Goal: Transaction & Acquisition: Book appointment/travel/reservation

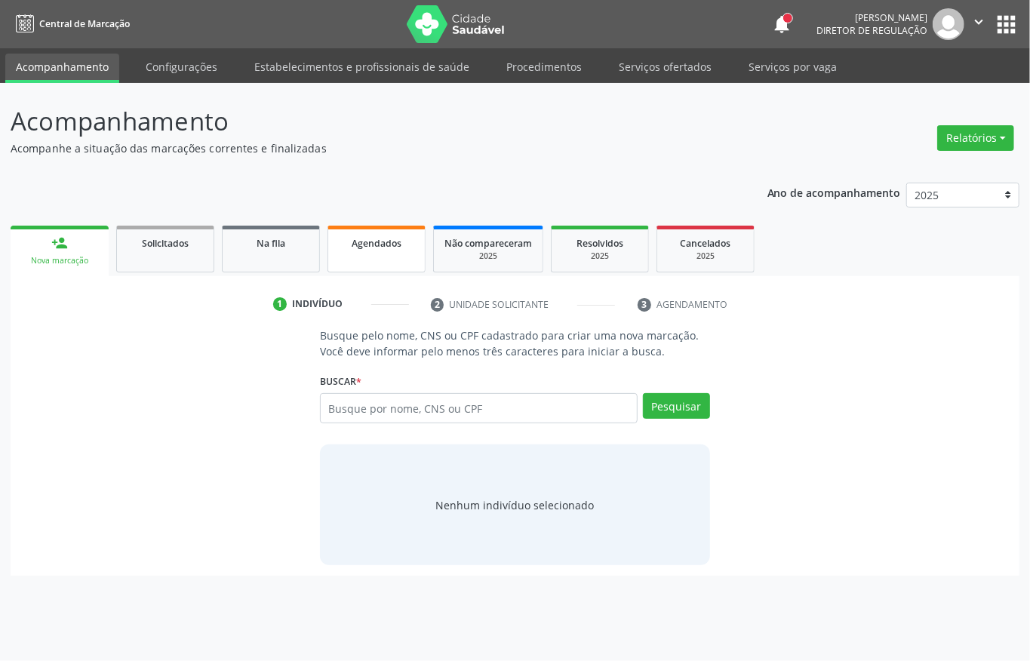
click at [394, 246] on span "Agendados" at bounding box center [377, 243] width 50 height 13
select select "8"
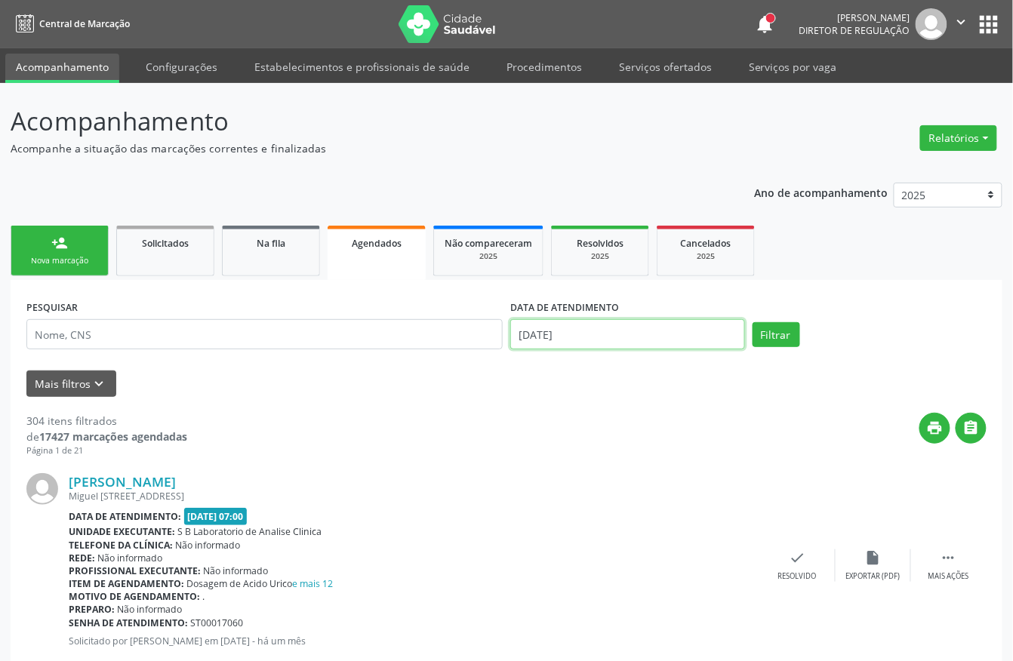
click at [557, 333] on input "17/09/2025" at bounding box center [627, 334] width 235 height 30
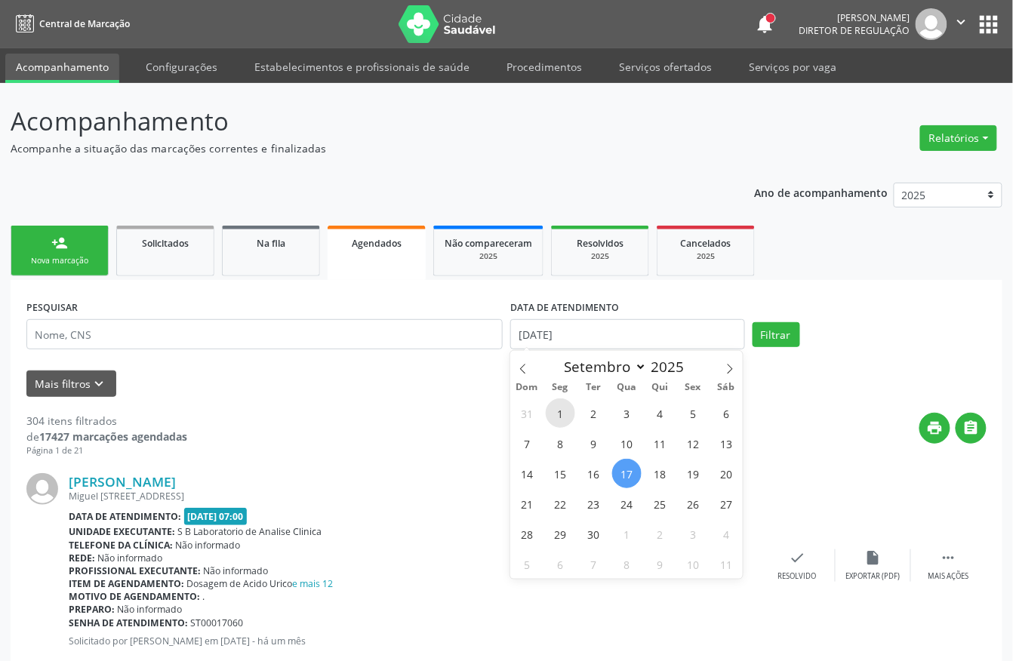
click at [560, 414] on span "1" at bounding box center [560, 413] width 29 height 29
type input "01/09/2025"
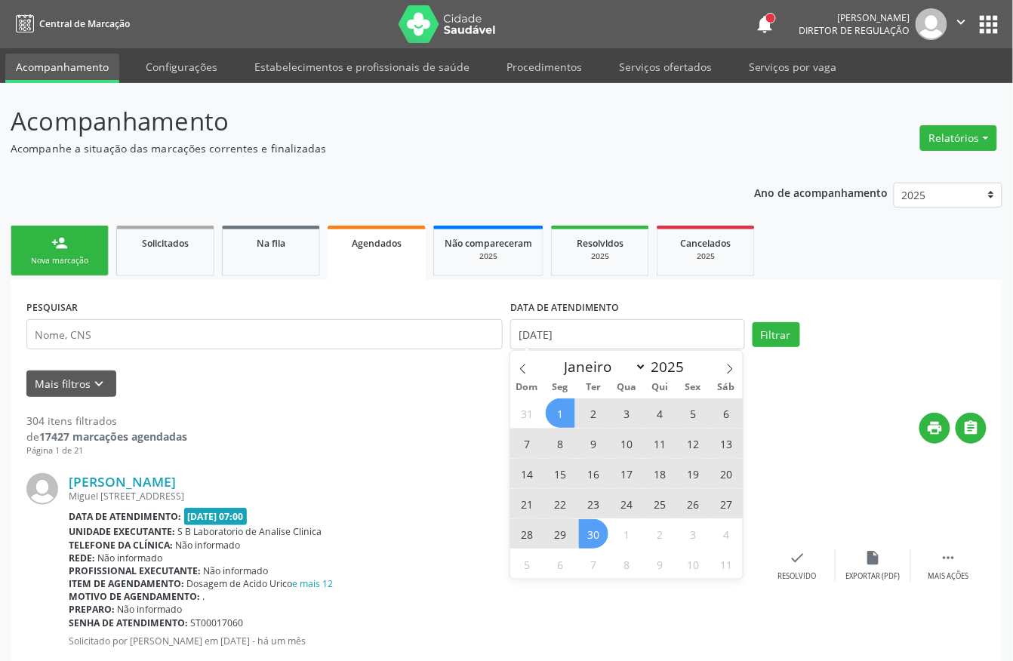
click at [595, 523] on span "30" at bounding box center [593, 533] width 29 height 29
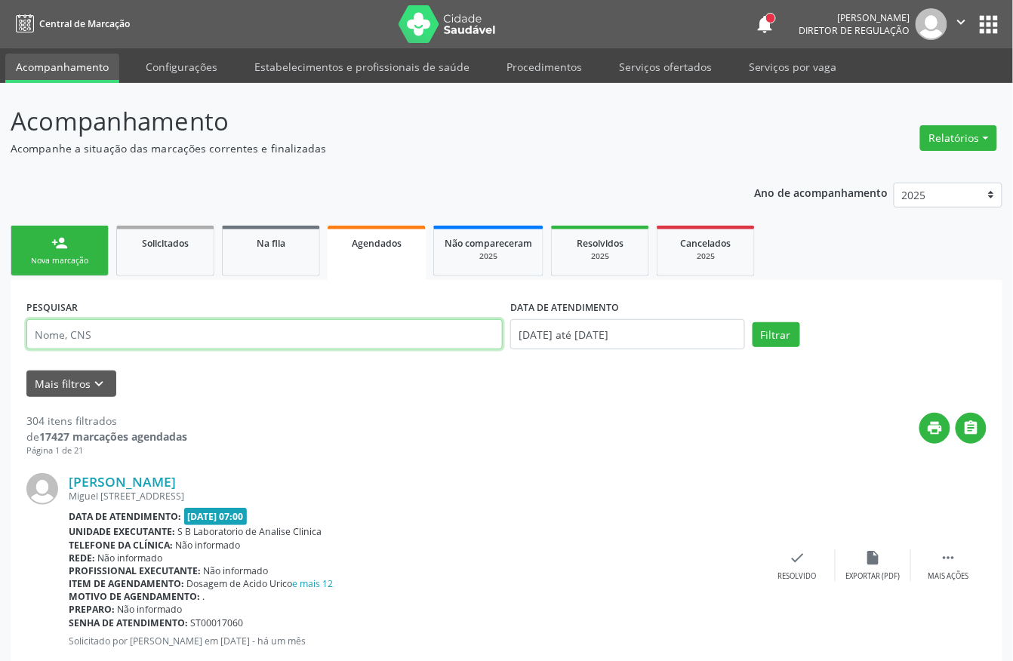
click at [109, 343] on input "text" at bounding box center [264, 334] width 476 height 30
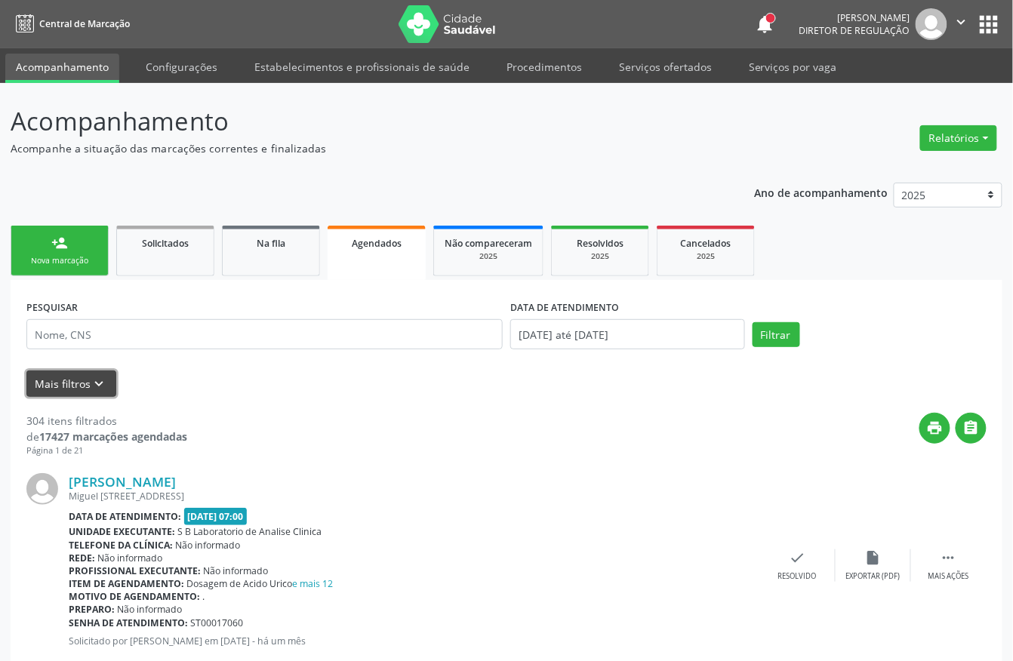
click at [106, 386] on button "Mais filtros keyboard_arrow_down" at bounding box center [71, 384] width 90 height 26
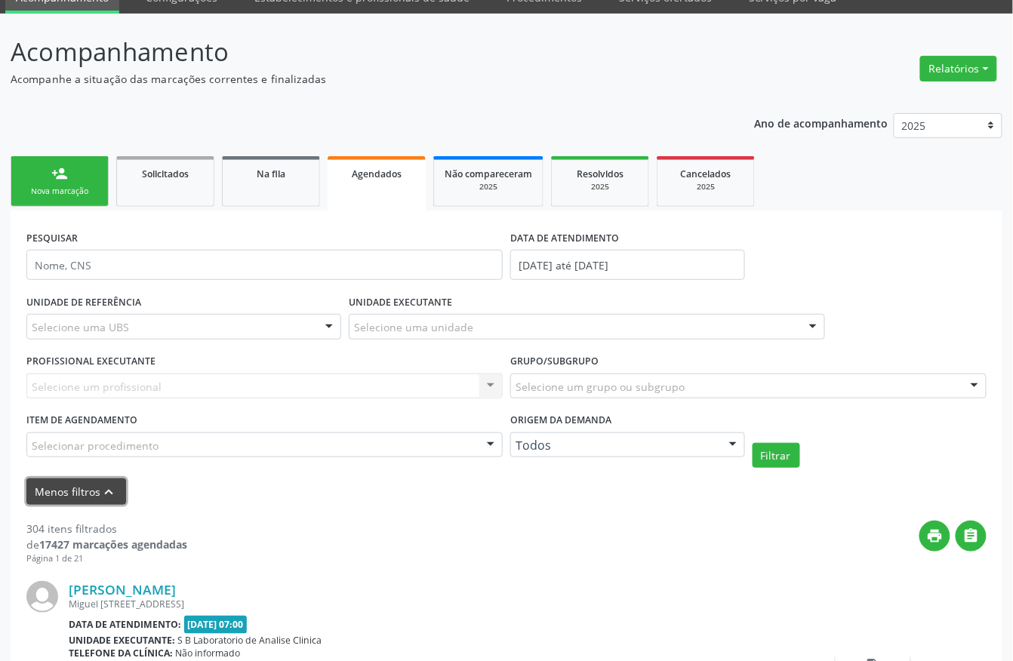
scroll to position [201, 0]
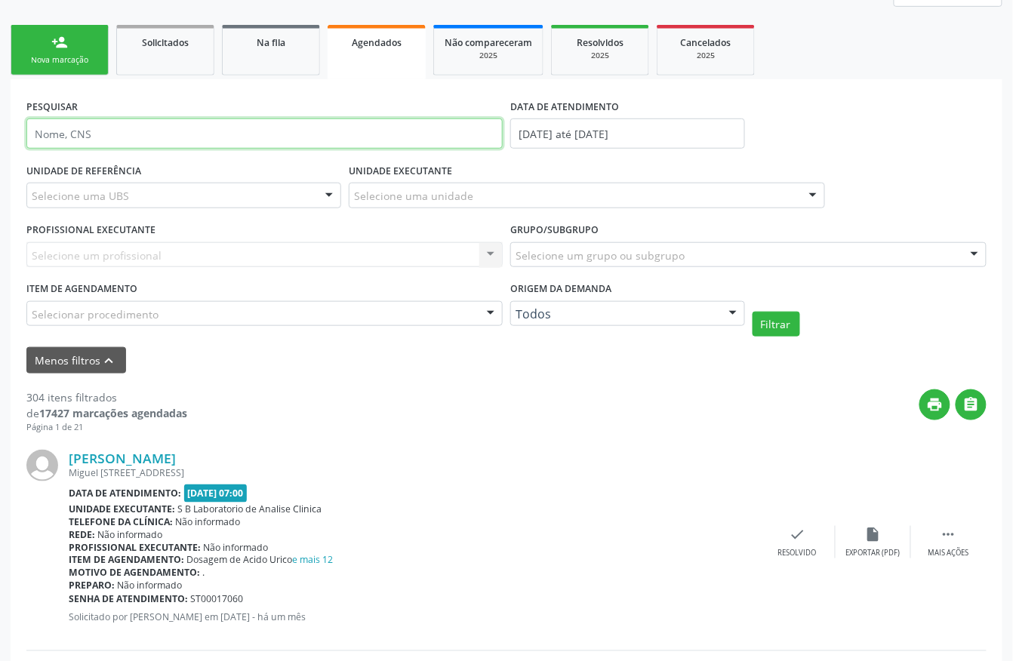
click at [125, 139] on input "text" at bounding box center [264, 134] width 476 height 30
paste input "700007437643604"
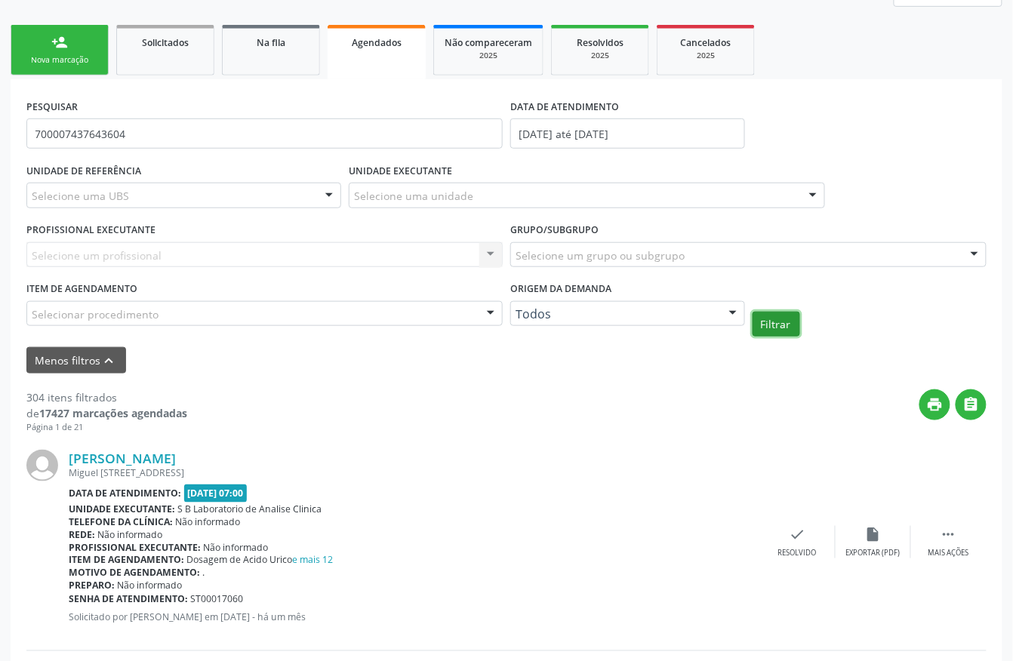
click at [768, 322] on button "Filtrar" at bounding box center [777, 325] width 48 height 26
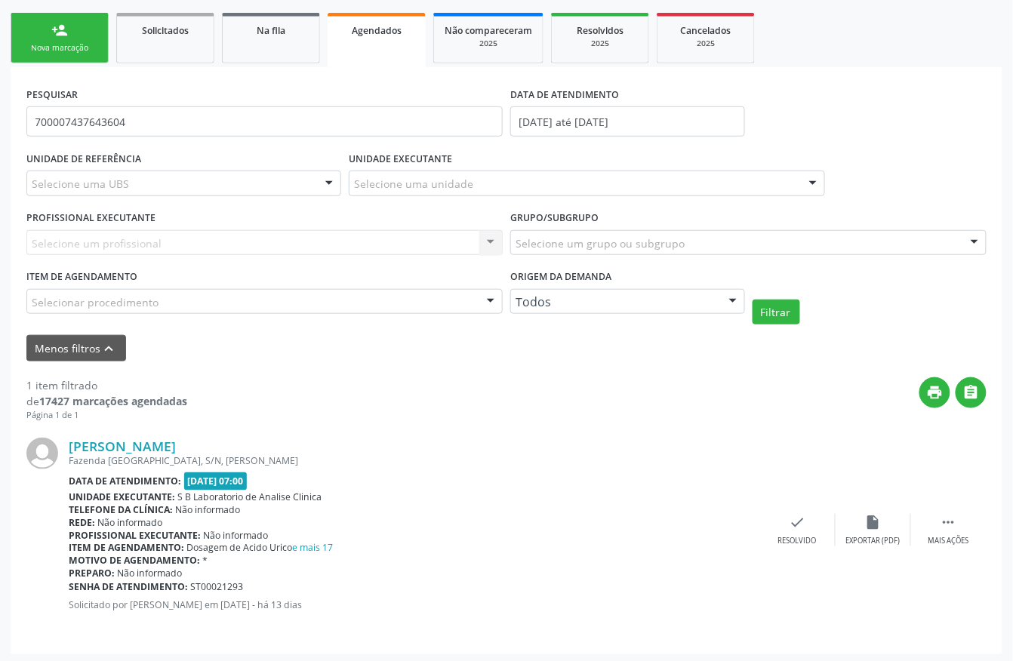
scroll to position [217, 0]
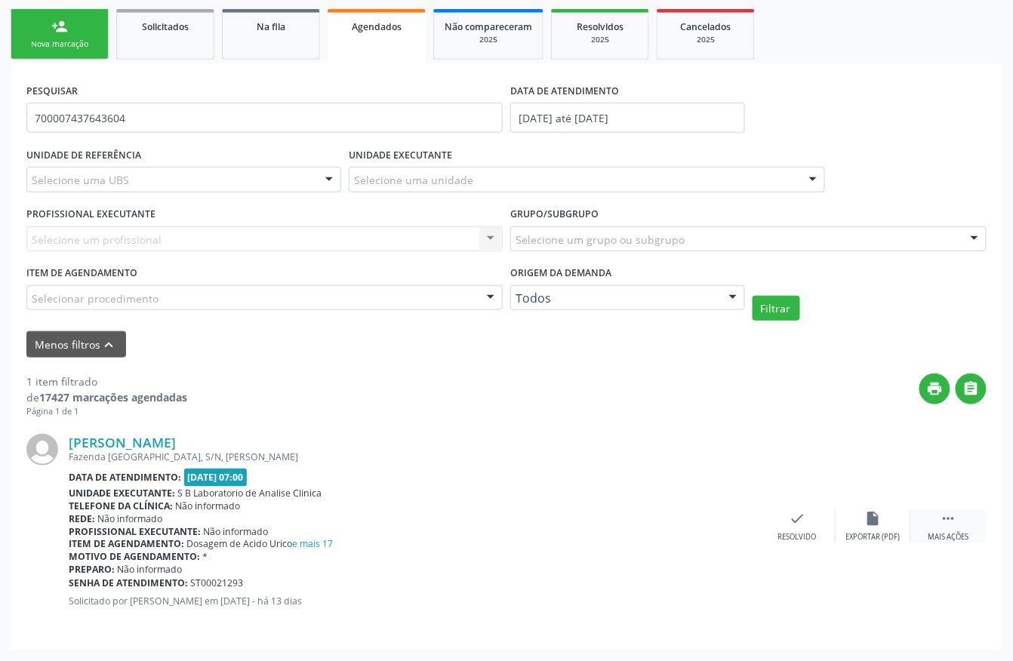
click at [951, 517] on icon "" at bounding box center [948, 518] width 17 height 17
click at [644, 515] on icon "print" at bounding box center [647, 518] width 17 height 17
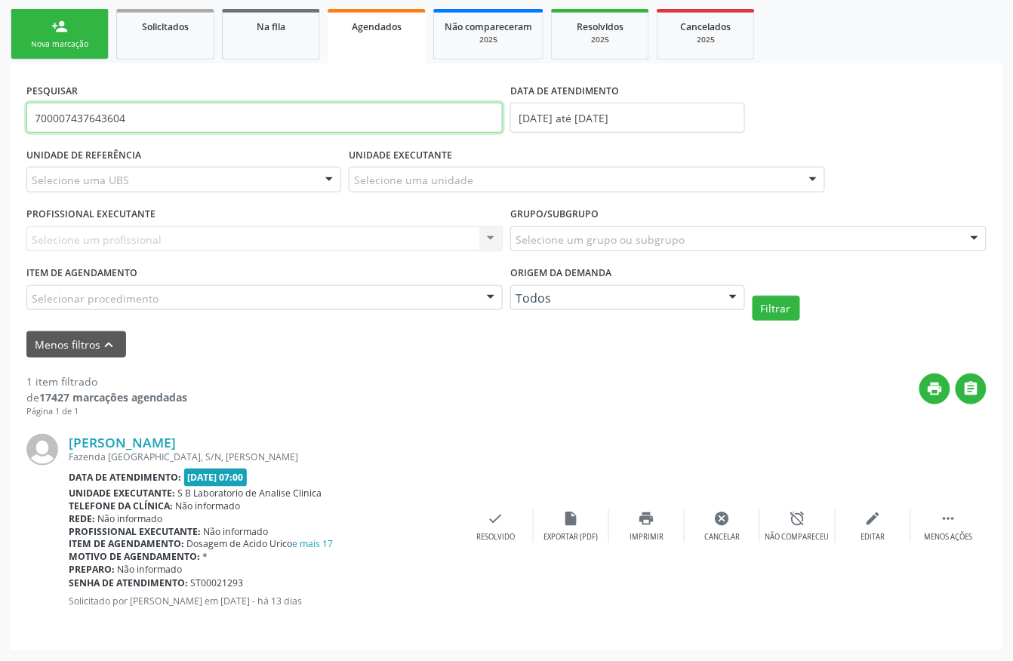
click at [170, 116] on input "700007437643604" at bounding box center [264, 118] width 476 height 30
paste input "8502368546672"
type input "708502368546672"
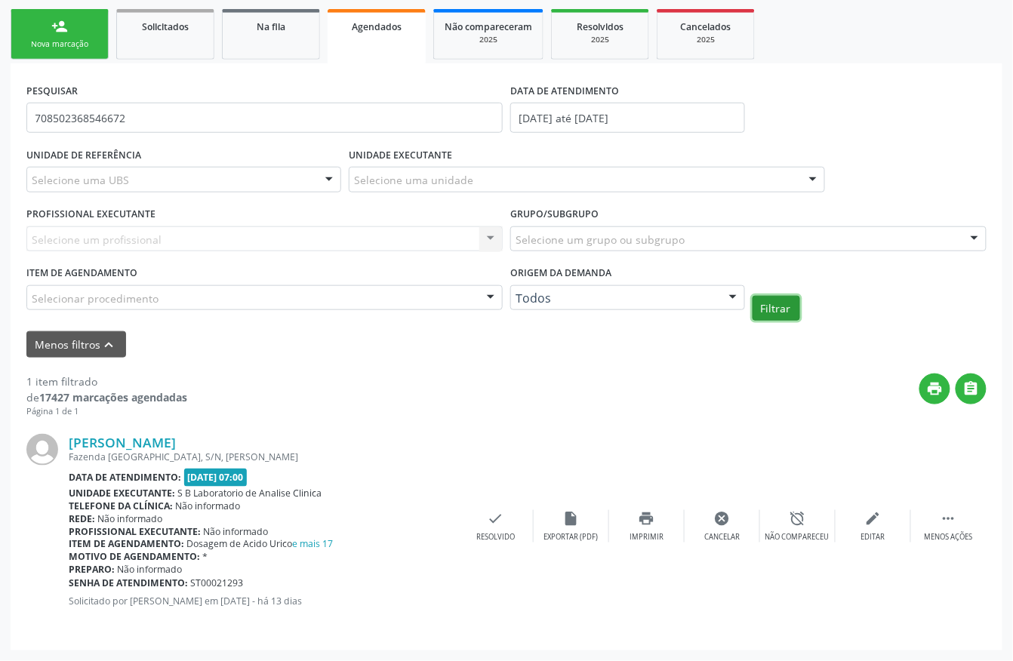
click at [777, 306] on button "Filtrar" at bounding box center [777, 309] width 48 height 26
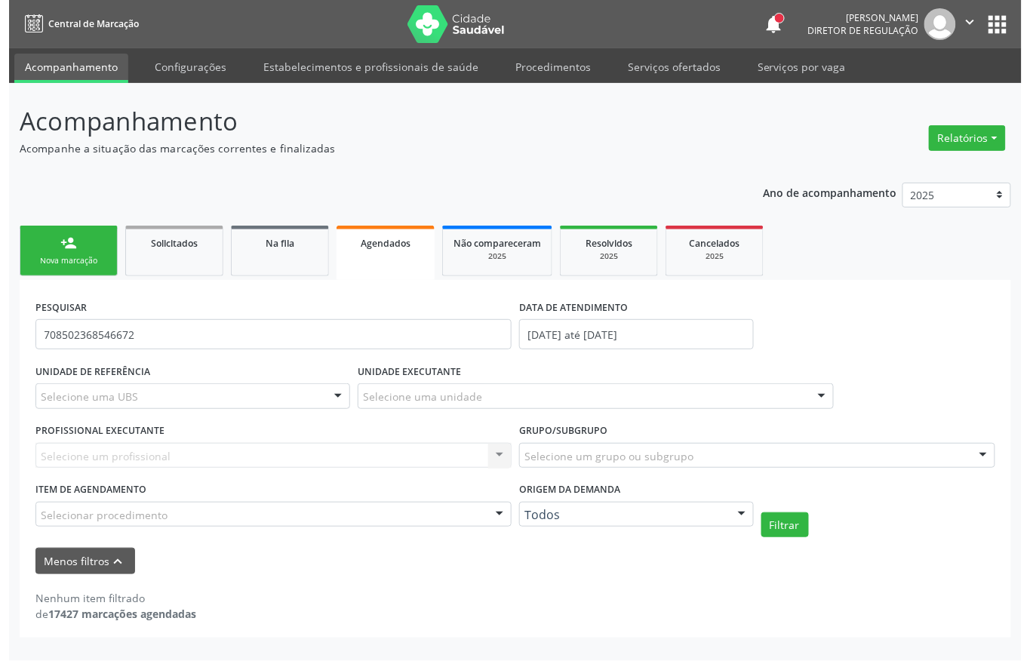
scroll to position [0, 0]
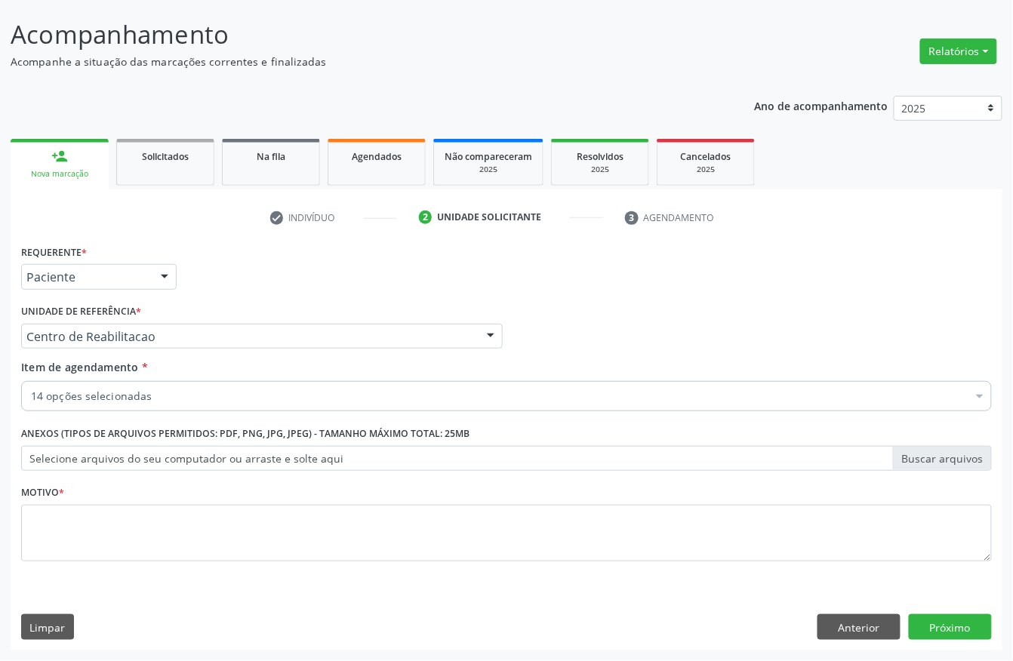
scroll to position [88, 0]
click at [80, 384] on div "14 opções selecionadas" at bounding box center [506, 396] width 971 height 30
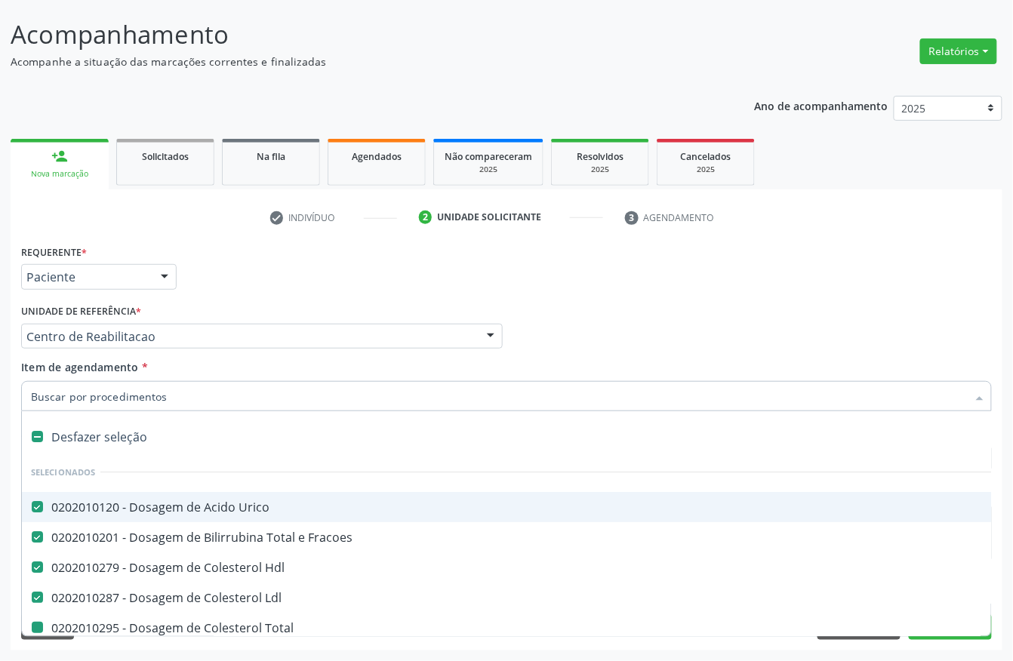
type input "p"
checkbox Total "false"
checkbox Creatinina "false"
checkbox Glicose "false"
checkbox Glicosilada "false"
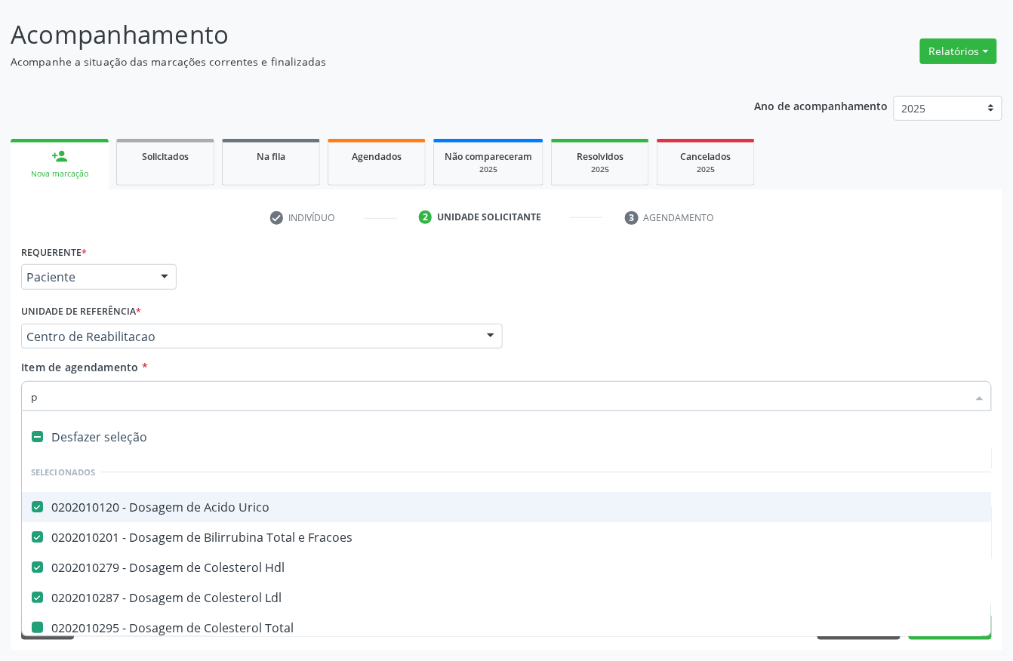
checkbox \(Tgo\) "false"
checkbox \(Tgp\) "false"
checkbox Triglicerideos "false"
checkbox Ureia "false"
checkbox Completo "false"
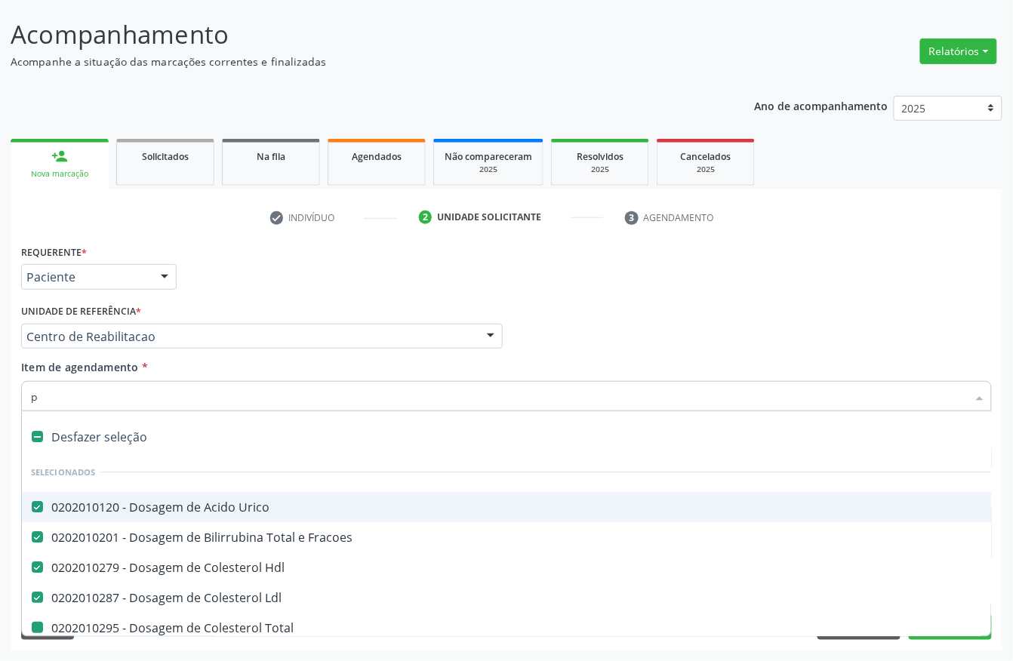
checkbox \(Psa\) "false"
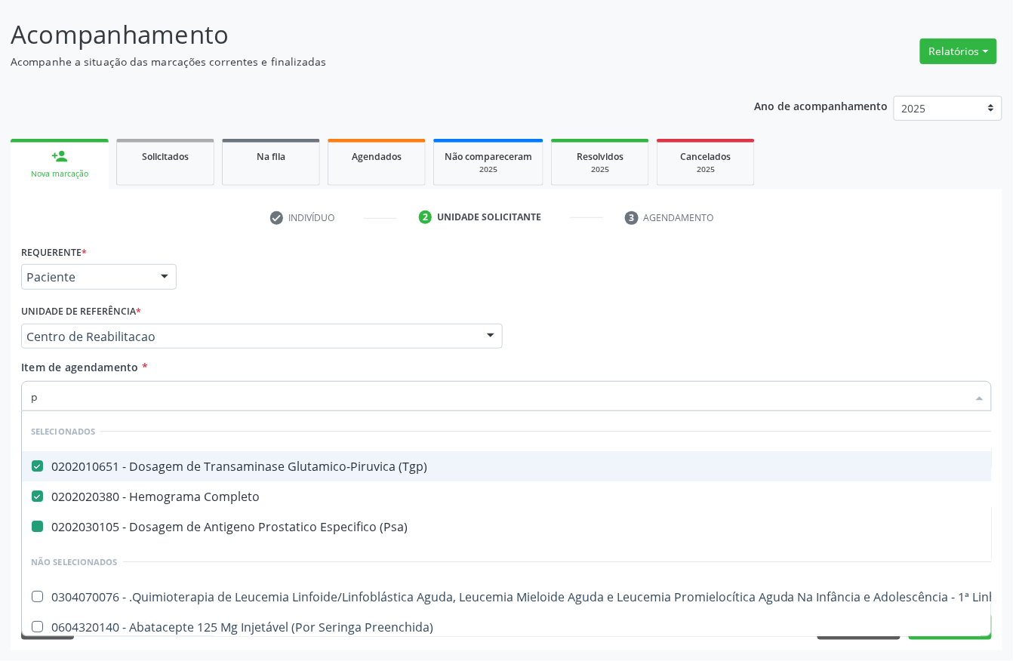
type input "pe"
checkbox \(Psa\) "false"
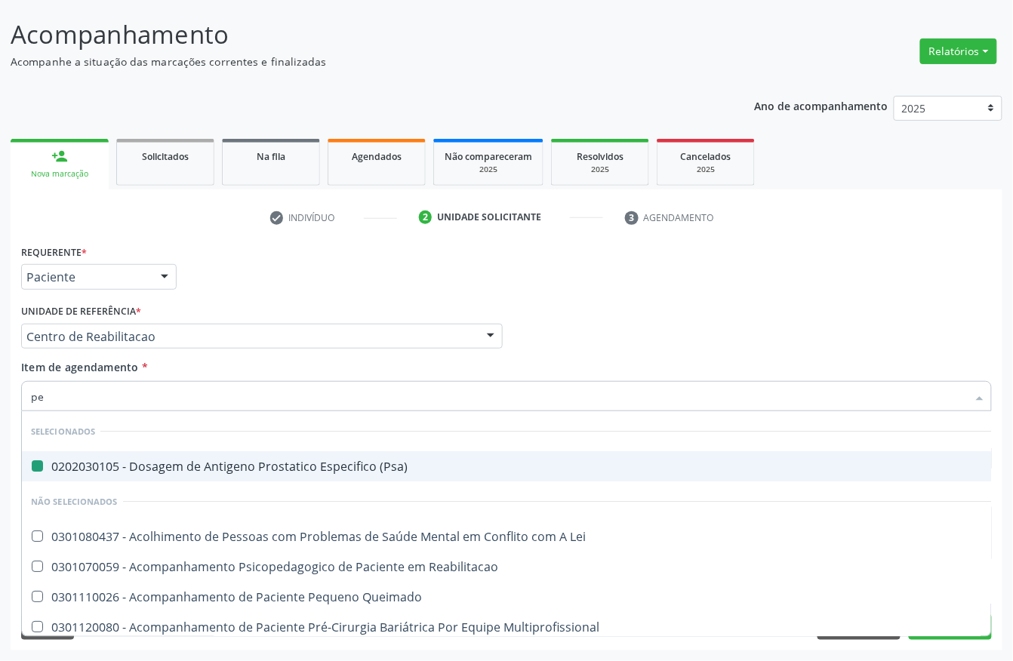
type input "pes"
checkbox \(Psa\) "false"
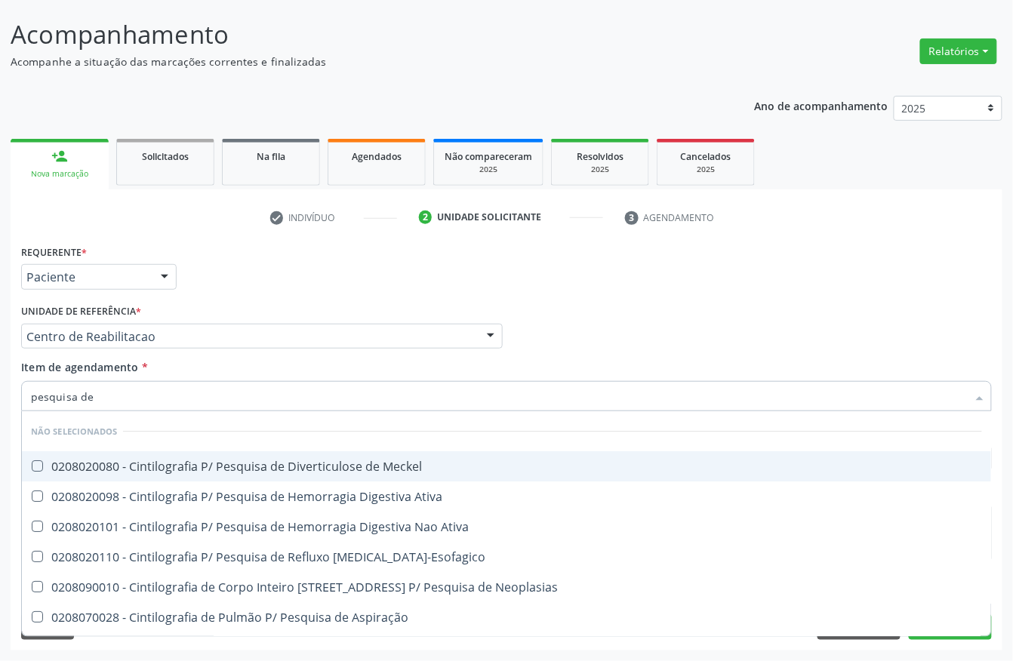
type input "pesquisa de o"
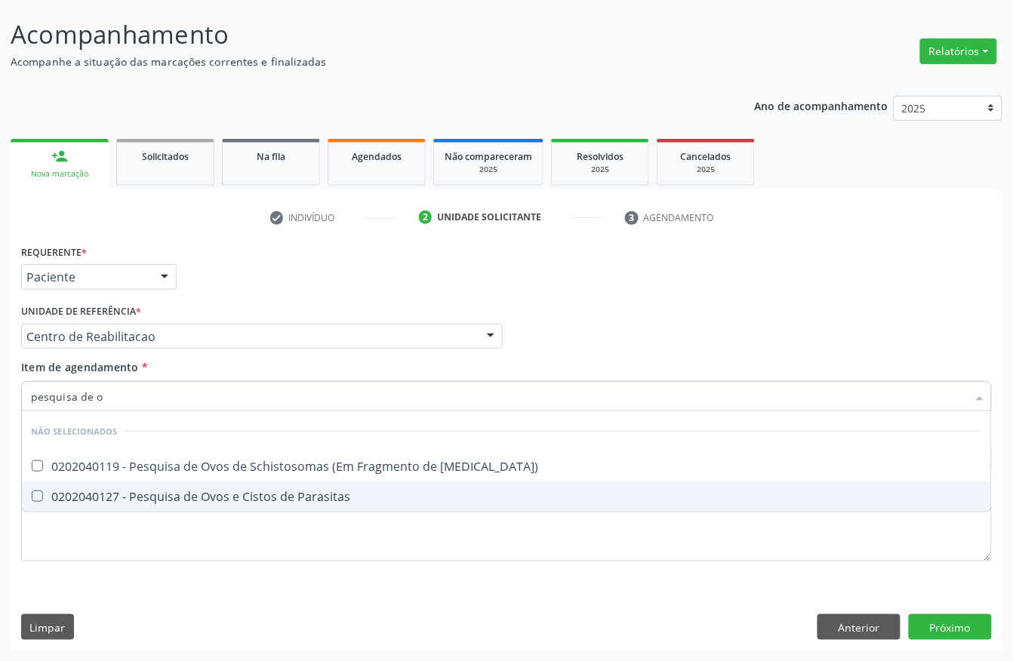
click at [143, 494] on div "0202040127 - Pesquisa de Ovos e Cistos de Parasitas" at bounding box center [506, 497] width 951 height 12
checkbox Parasitas "true"
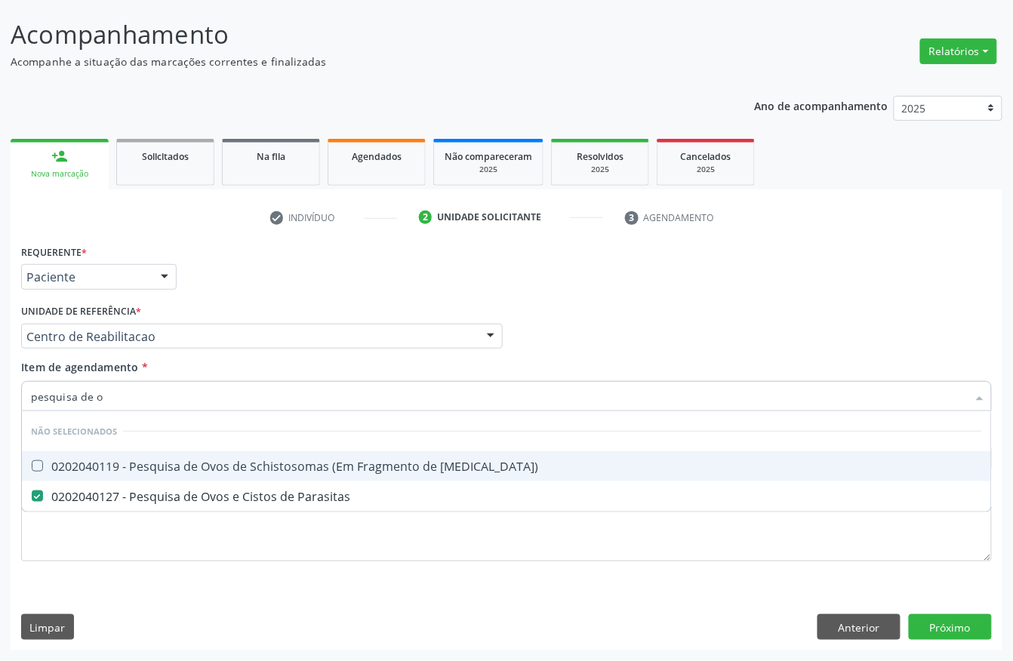
click at [125, 396] on input "pesquisa de o" at bounding box center [499, 396] width 936 height 30
type input "analis"
checkbox Mucosa\) "false"
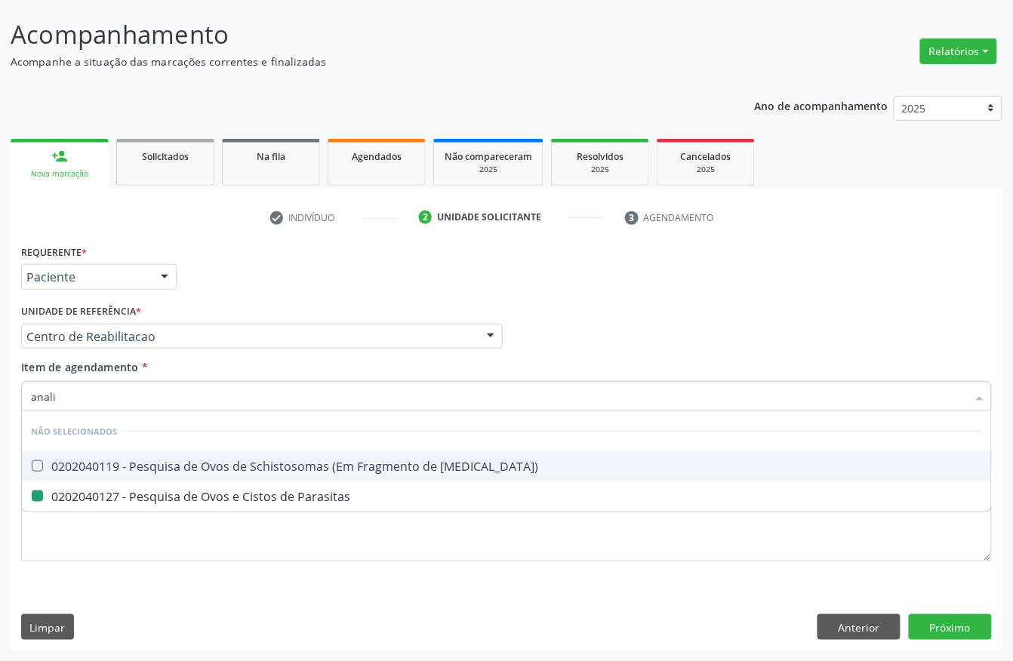
checkbox Parasitas "false"
type input "analise de ca"
click at [154, 466] on div "0202050017 - Analise de Caracteres Fisicos, Elementos e Sedimento da Urina" at bounding box center [506, 466] width 951 height 12
checkbox Urina "true"
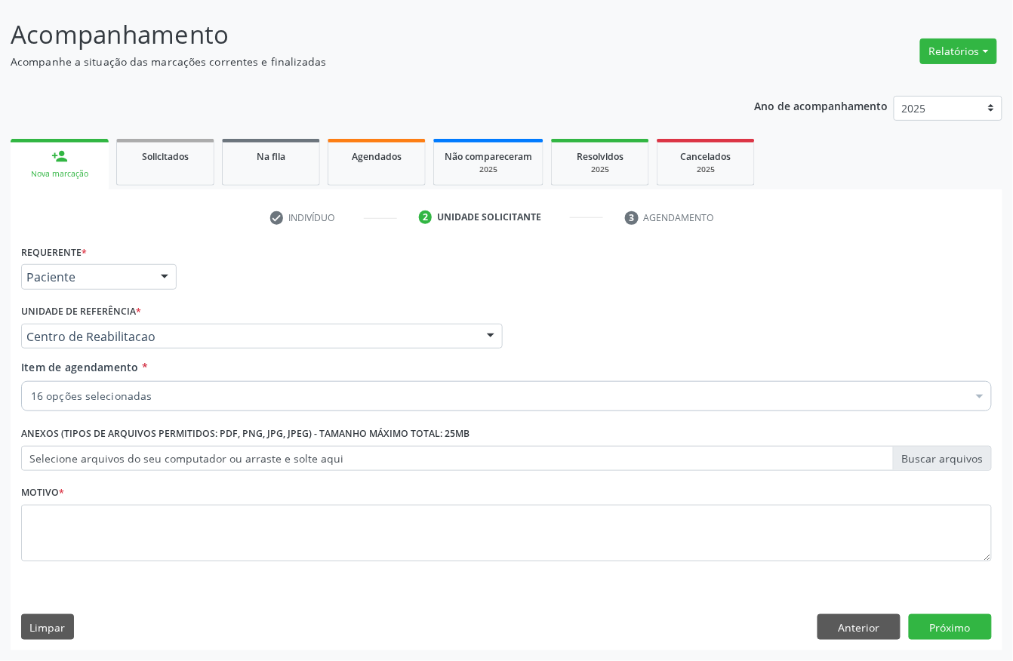
click at [80, 385] on div "16 opções selecionadas" at bounding box center [506, 396] width 971 height 30
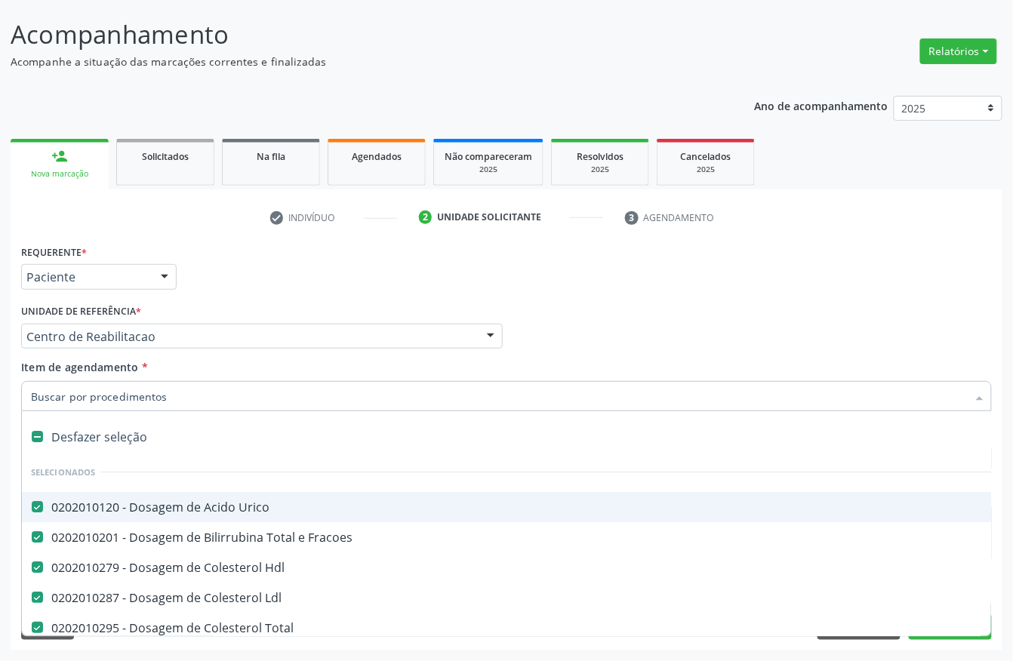
type input "t"
checkbox \(Psa\) "false"
checkbox Parasitas "false"
checkbox Urina "false"
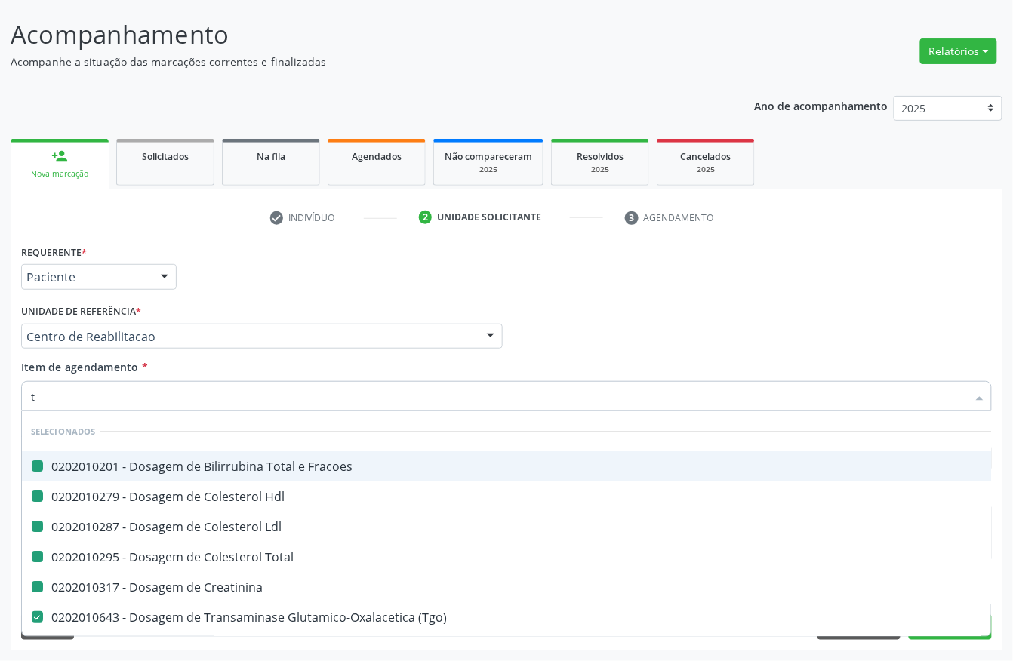
type input "t4"
checkbox Fracoes "false"
checkbox Hdl "false"
checkbox Ldl "false"
checkbox Total "false"
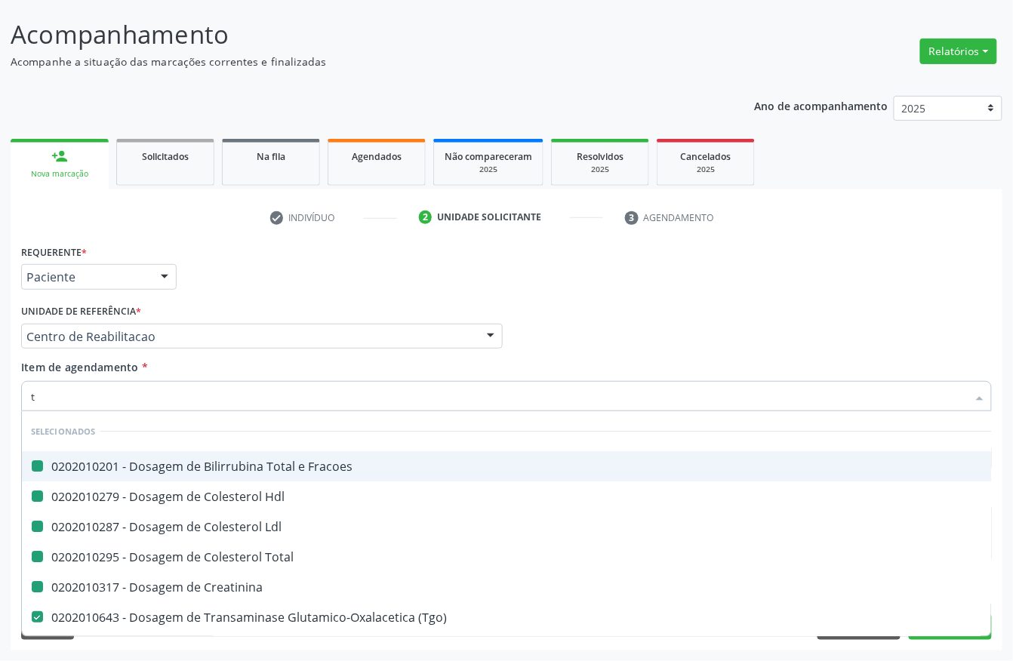
checkbox Creatinina "false"
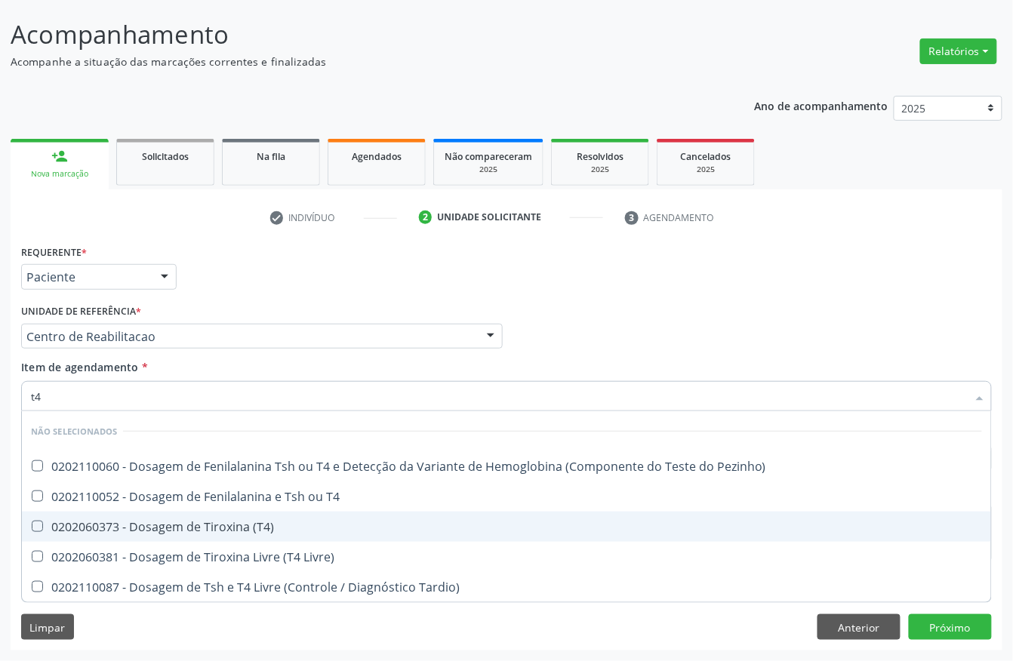
click at [119, 522] on div "0202060373 - Dosagem de Tiroxina (T4)" at bounding box center [506, 527] width 951 height 12
checkbox \(T4\) "true"
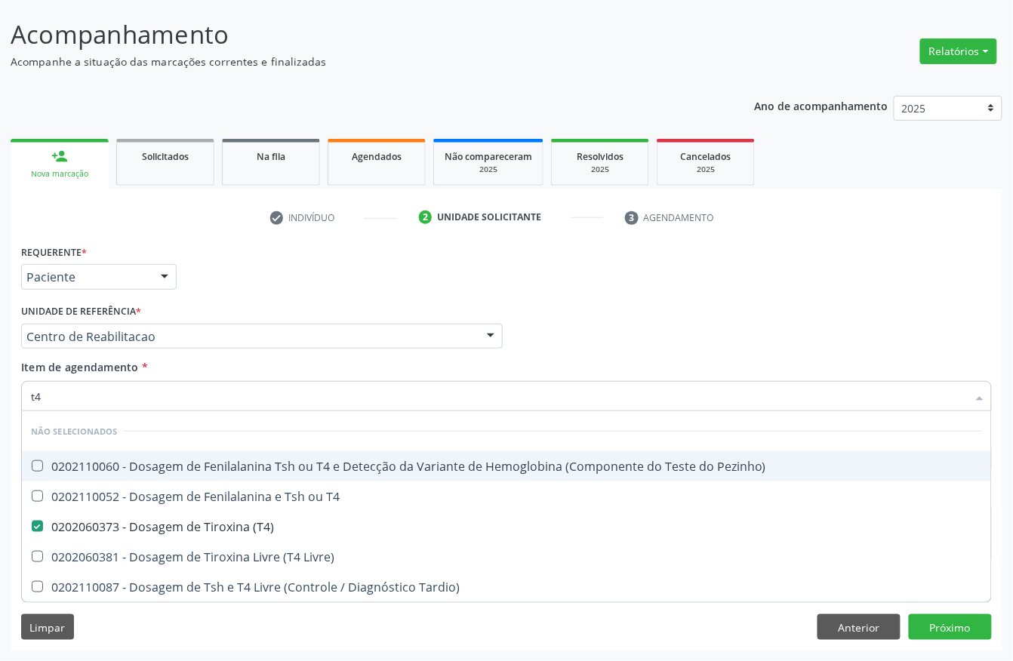
type input "t"
checkbox Pezinho\) "true"
checkbox T4 "true"
checkbox Livre\) "true"
checkbox Tardio\) "true"
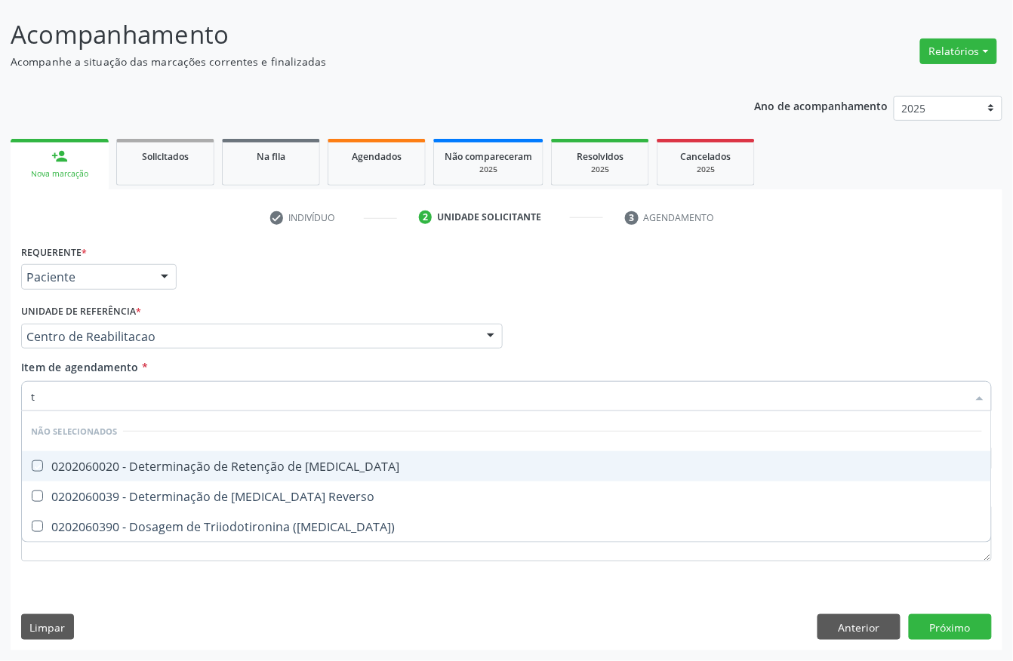
type input "[MEDICAL_DATA]"
checkbox T3 "false"
checkbox Reverso "false"
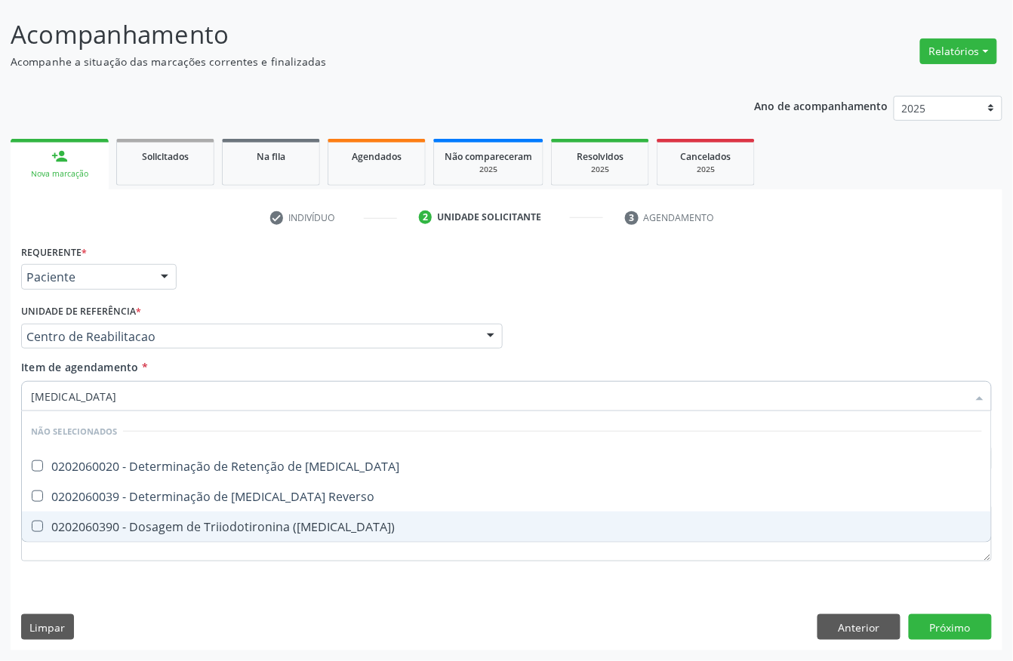
click at [243, 527] on div "0202060390 - Dosagem de Triiodotironina ([MEDICAL_DATA])" at bounding box center [506, 527] width 951 height 12
checkbox \(T3\) "true"
click at [212, 605] on div "Requerente * Paciente Profissional de Saúde Paciente Nenhum resultado encontrad…" at bounding box center [507, 446] width 992 height 410
checkbox T3 "true"
checkbox Reverso "true"
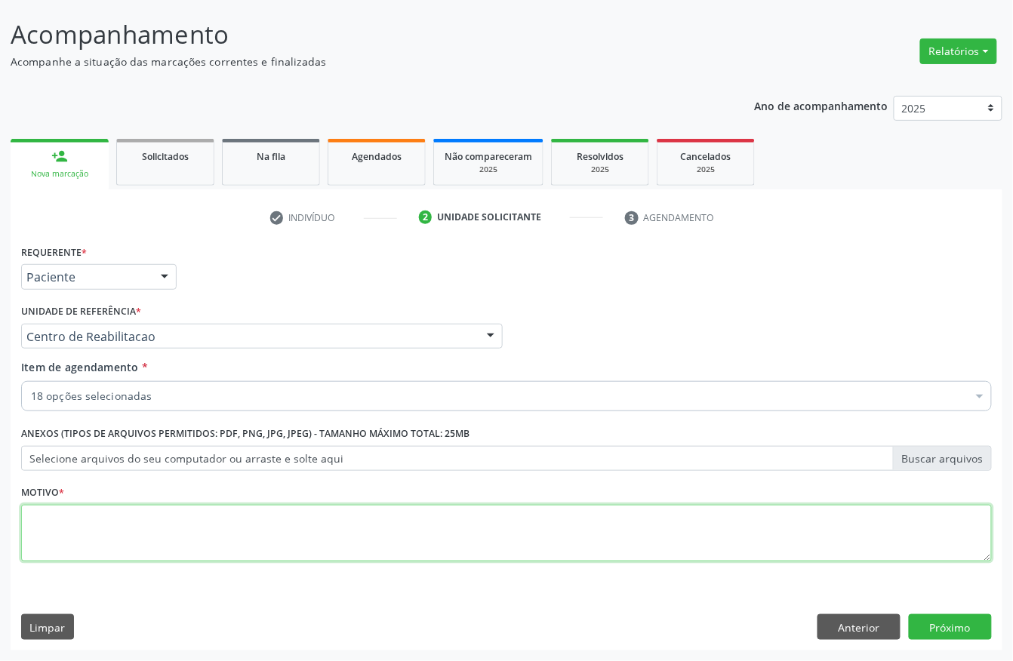
click at [97, 539] on textarea at bounding box center [506, 533] width 971 height 57
type textarea "a"
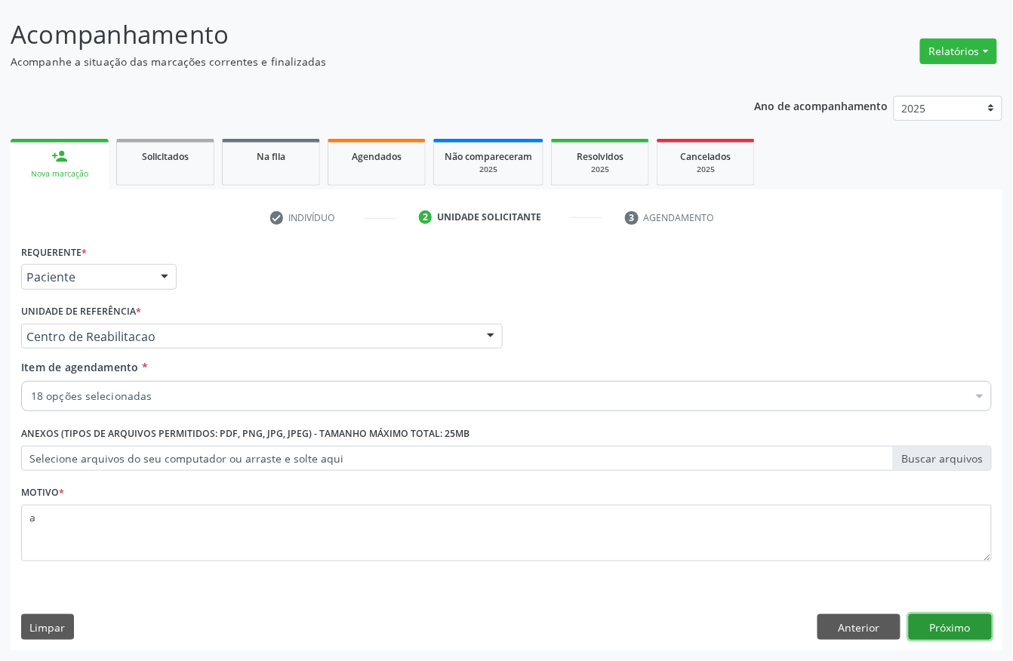
click at [973, 630] on button "Próximo" at bounding box center [950, 627] width 83 height 26
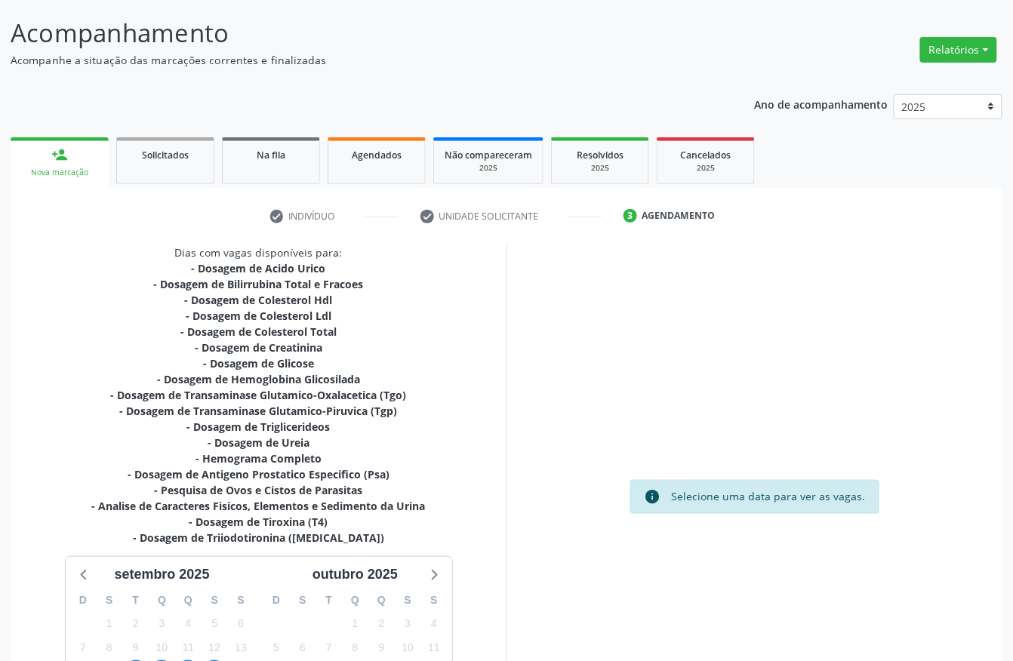
scroll to position [266, 0]
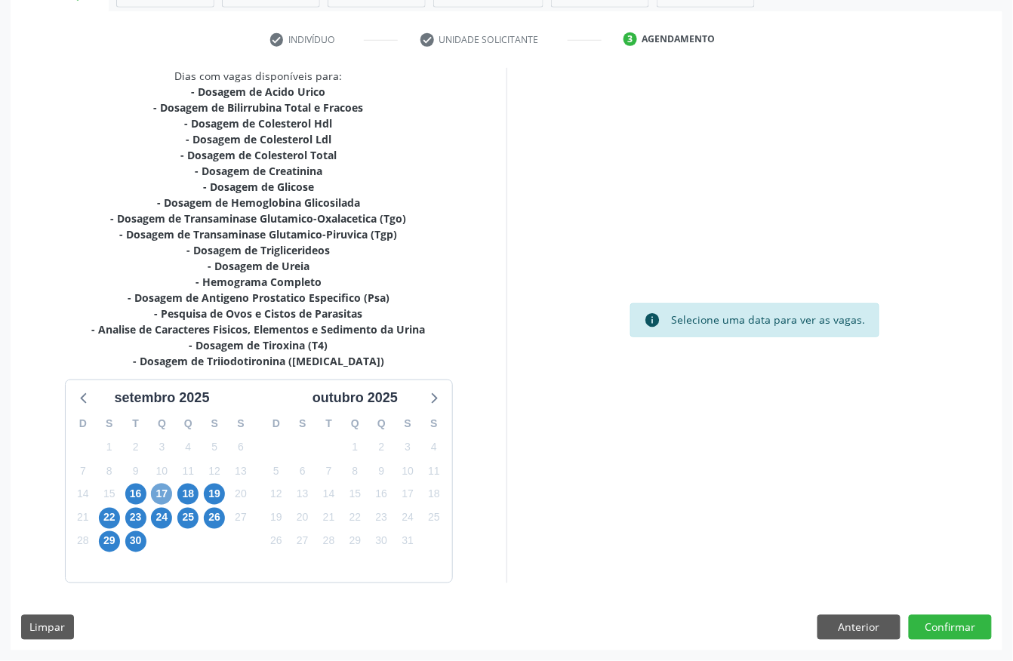
click at [152, 494] on span "17" at bounding box center [161, 494] width 21 height 21
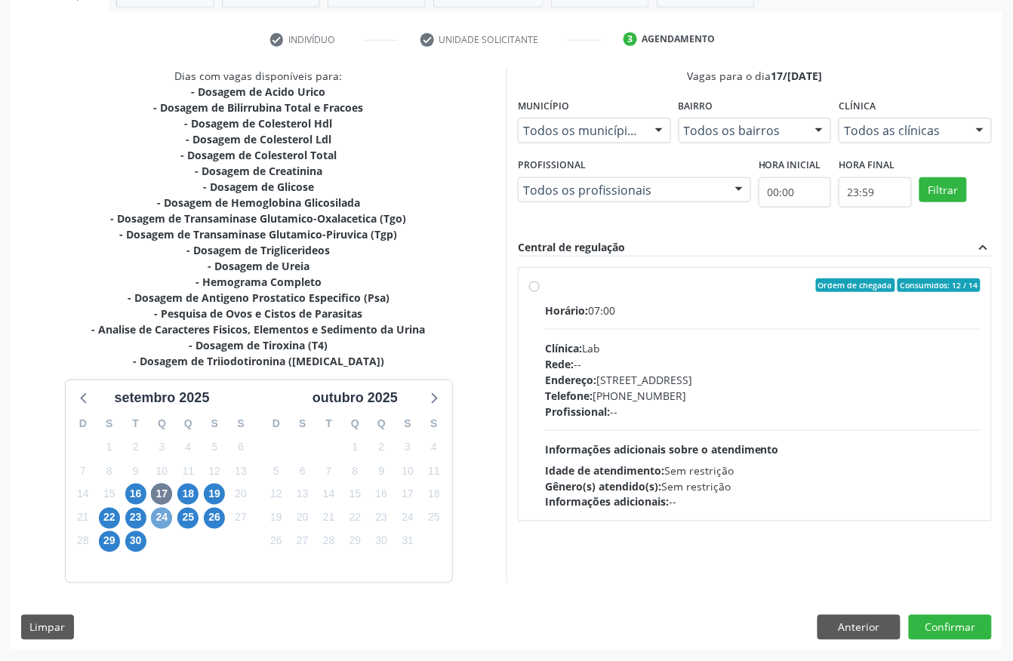
click at [162, 516] on span "24" at bounding box center [161, 518] width 21 height 21
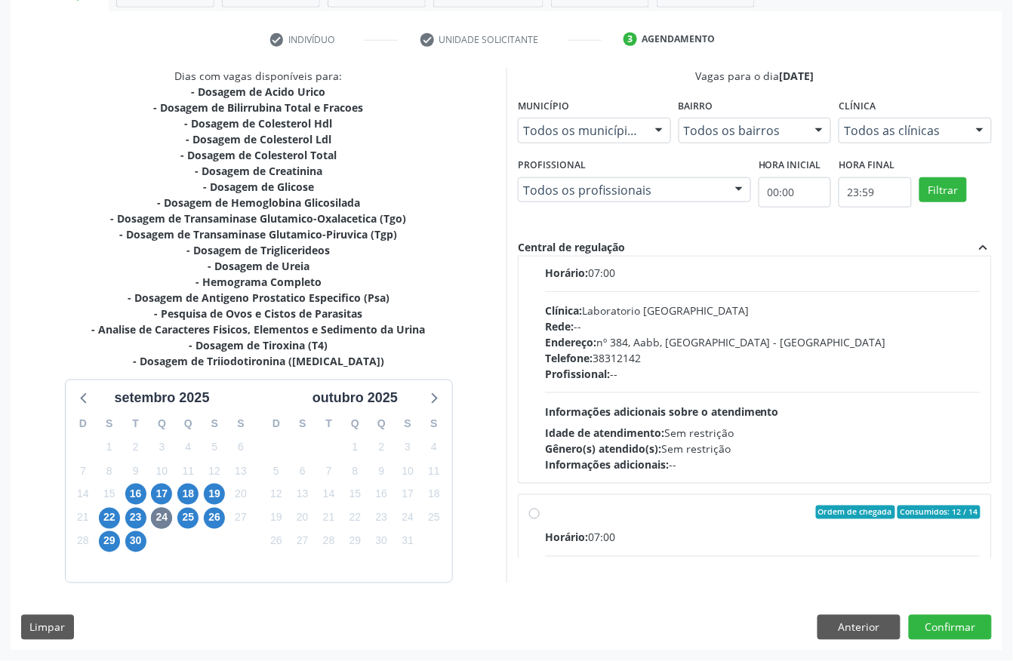
click at [722, 334] on div "Endereço: nº 384, Aabb, [GEOGRAPHIC_DATA] - [GEOGRAPHIC_DATA]" at bounding box center [763, 342] width 436 height 16
click at [540, 255] on input "Ordem de chegada Consumidos: 0 / 26 Horário: 07:00 Clínica: Laboratorio [GEOGRA…" at bounding box center [534, 249] width 11 height 14
radio input "true"
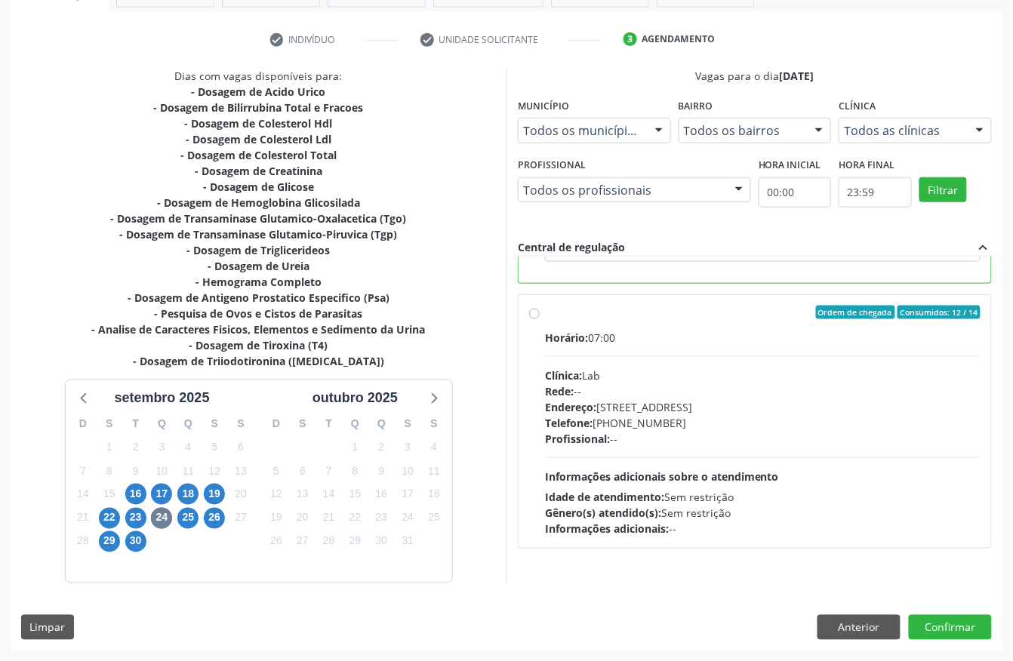
scroll to position [608, 0]
click at [137, 533] on span "30" at bounding box center [135, 541] width 21 height 21
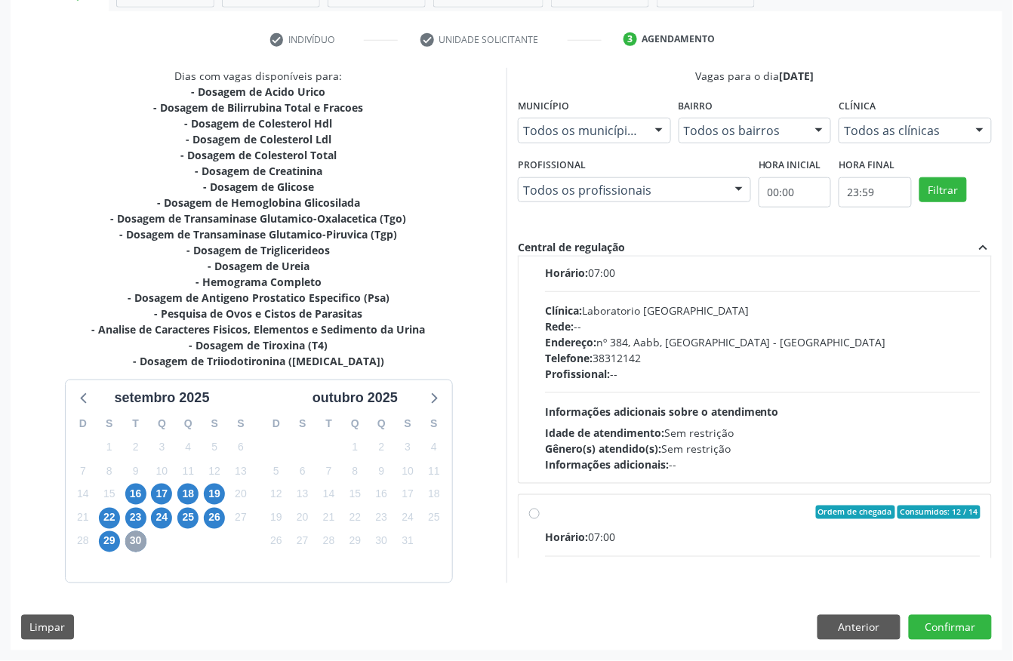
scroll to position [0, 0]
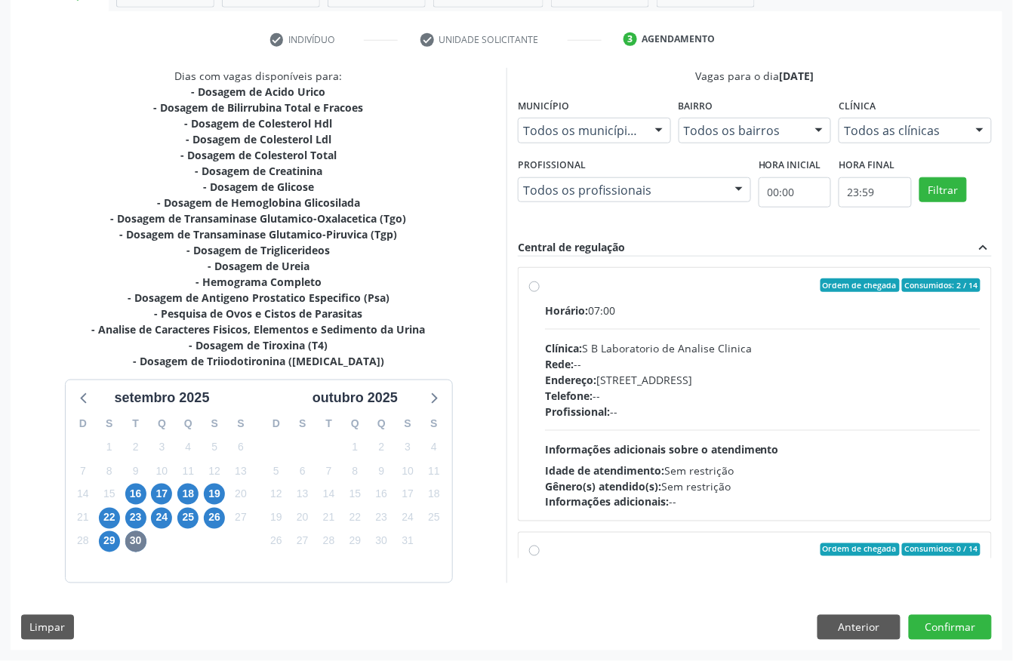
click at [758, 357] on div "Rede: --" at bounding box center [763, 364] width 436 height 16
click at [540, 292] on input "Ordem de chegada Consumidos: 2 / 14 Horário: 07:00 Clínica: S B Laboratorio de …" at bounding box center [534, 286] width 11 height 14
radio input "true"
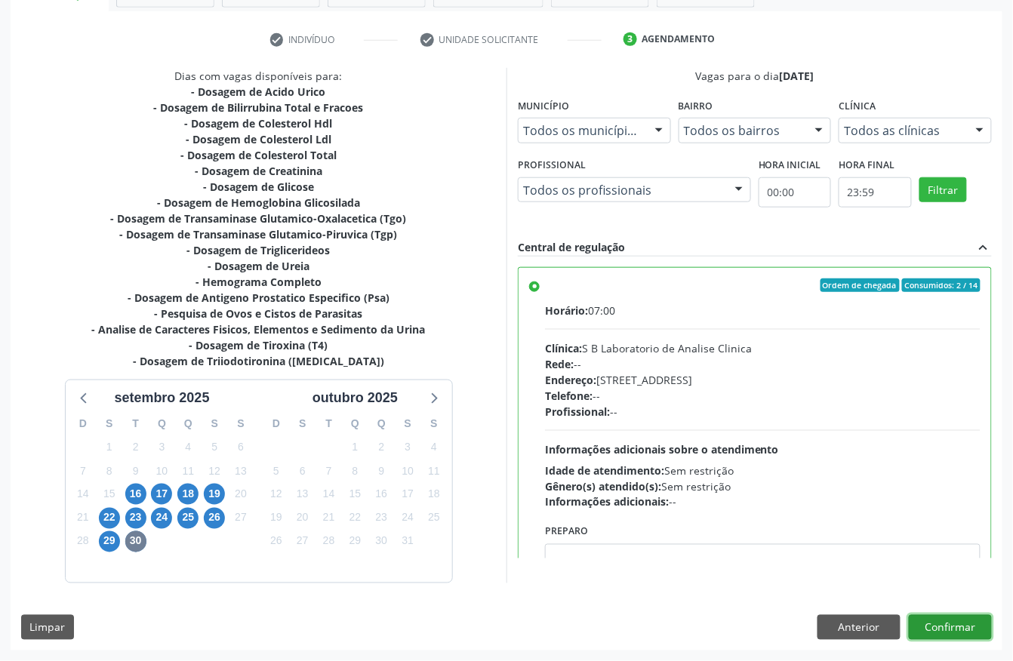
click at [977, 631] on button "Confirmar" at bounding box center [950, 628] width 83 height 26
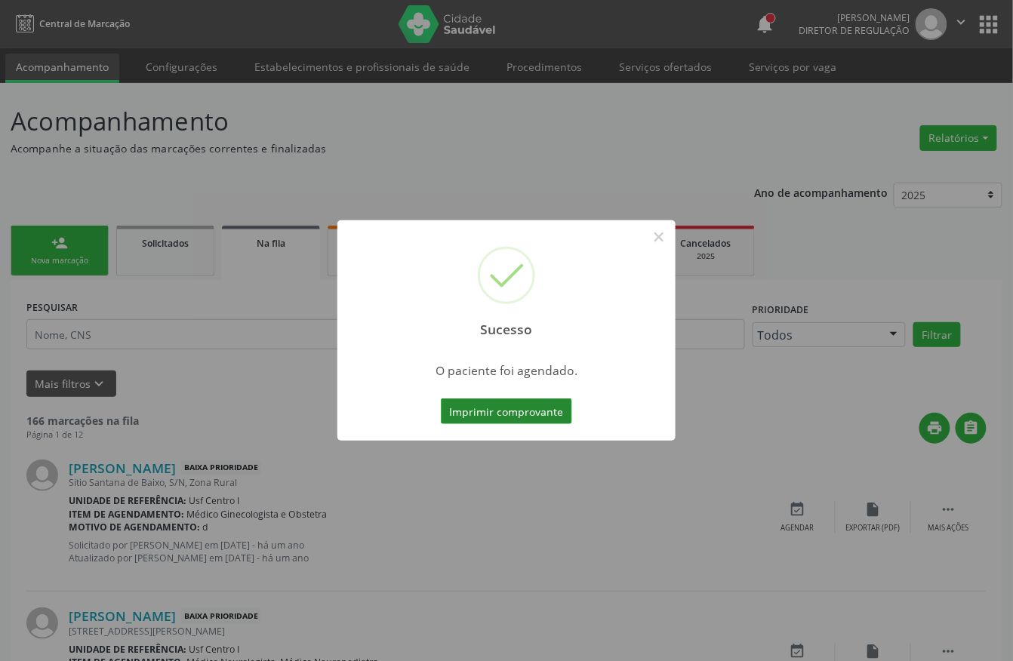
click at [545, 406] on button "Imprimir comprovante" at bounding box center [506, 412] width 131 height 26
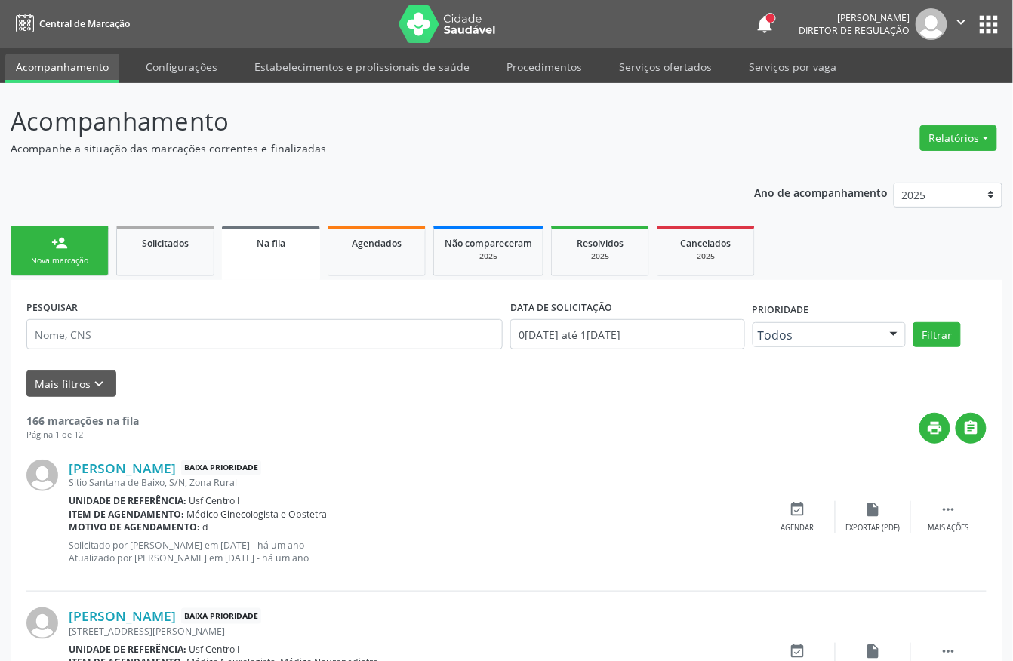
click at [91, 279] on ul "person_add Nova marcação Solicitados Na fila Agendados Não compareceram 2025 Re…" at bounding box center [507, 251] width 992 height 58
click at [89, 260] on div "Nova marcação" at bounding box center [59, 260] width 75 height 11
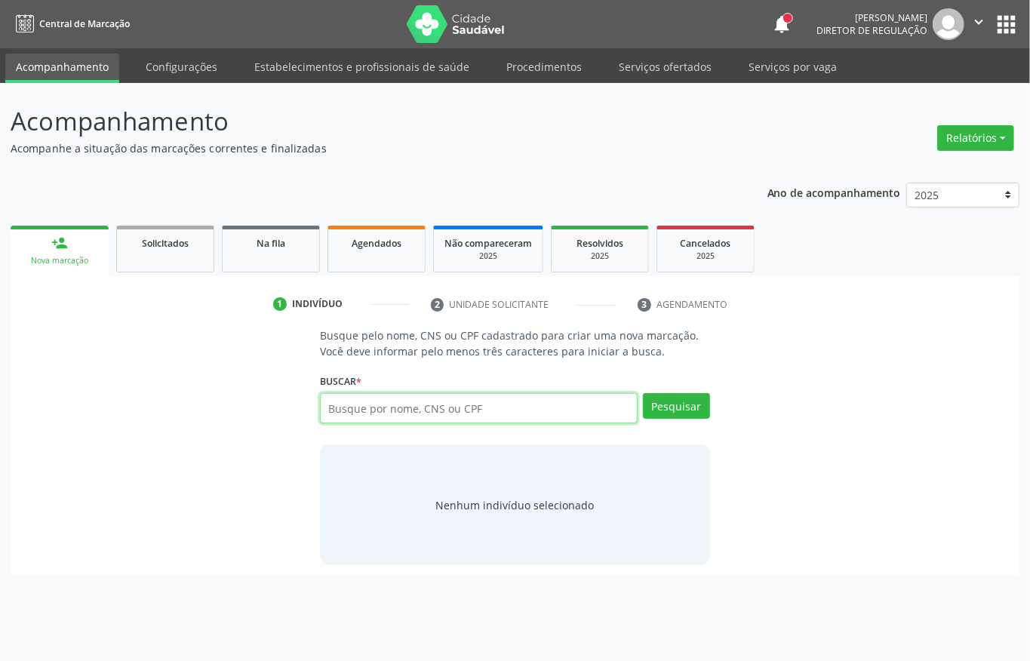
click at [371, 396] on input "text" at bounding box center [479, 408] width 318 height 30
paste input "708502368546672"
type input "708502368546672"
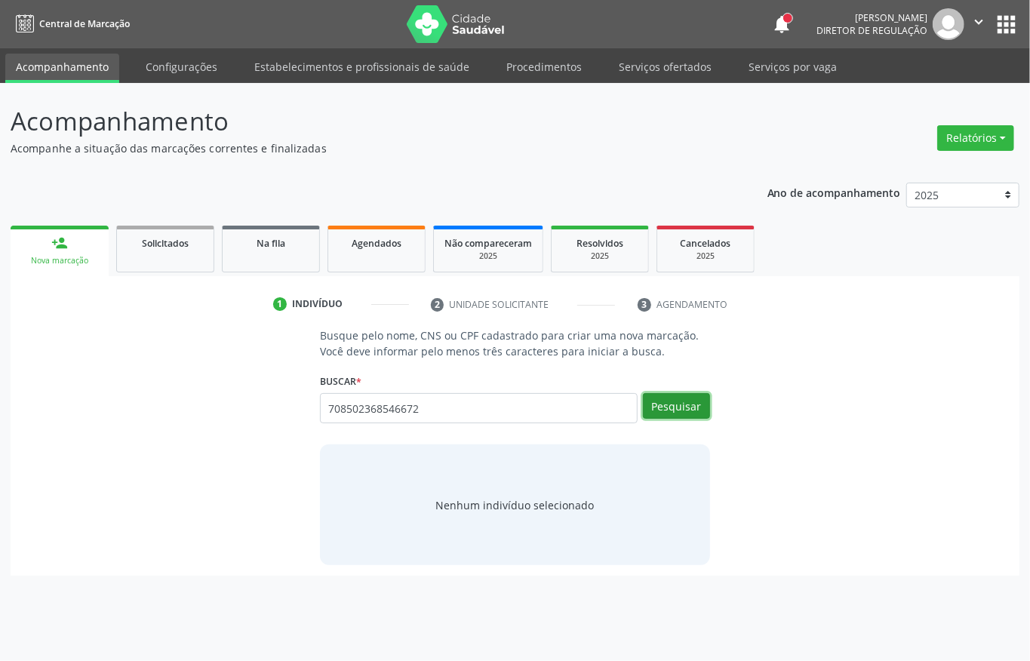
click at [693, 414] on button "Pesquisar" at bounding box center [676, 406] width 67 height 26
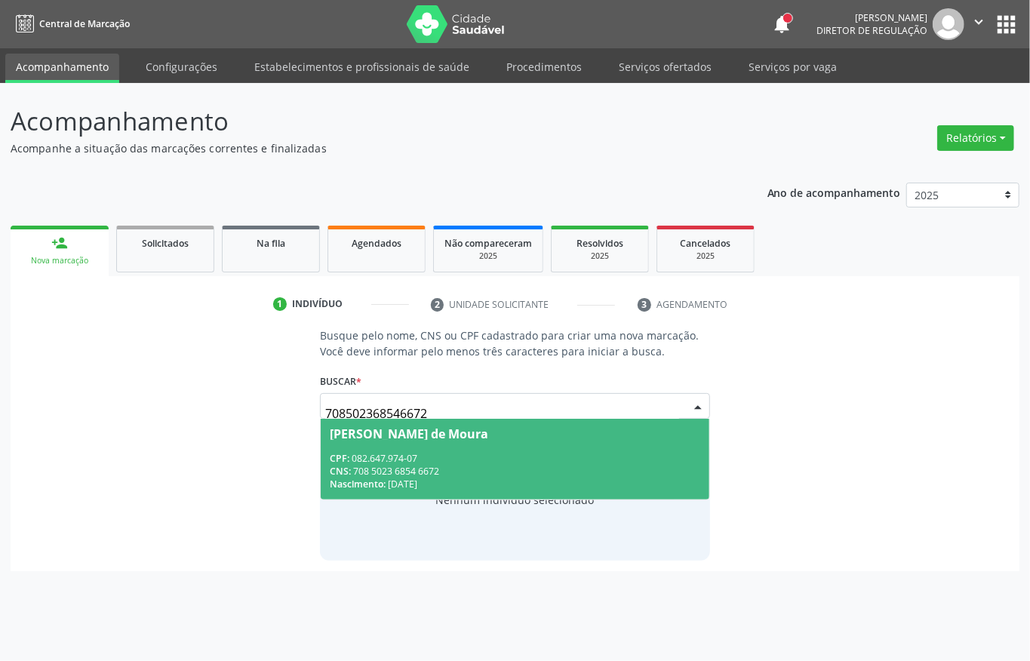
click at [478, 469] on div "CNS: 708 5023 6854 6672" at bounding box center [515, 471] width 371 height 13
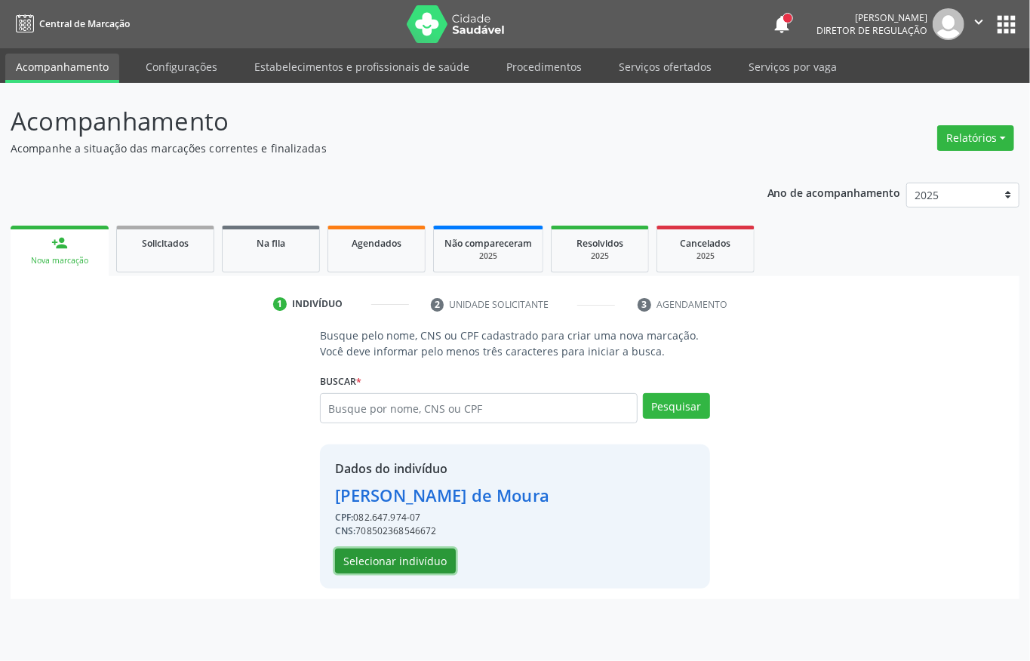
click at [391, 565] on button "Selecionar indivíduo" at bounding box center [395, 562] width 121 height 26
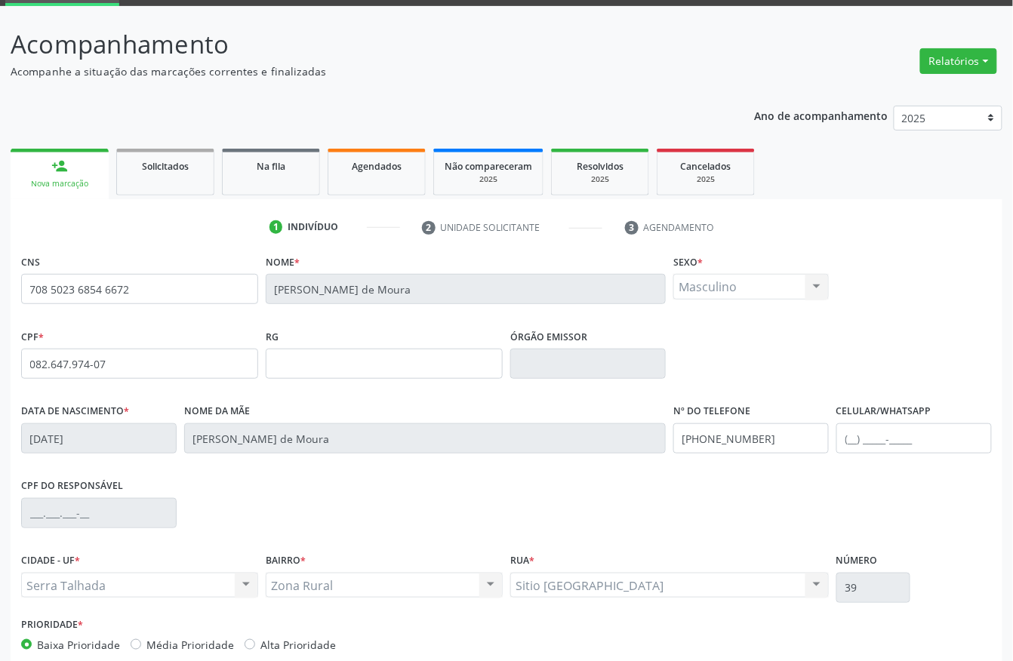
scroll to position [158, 0]
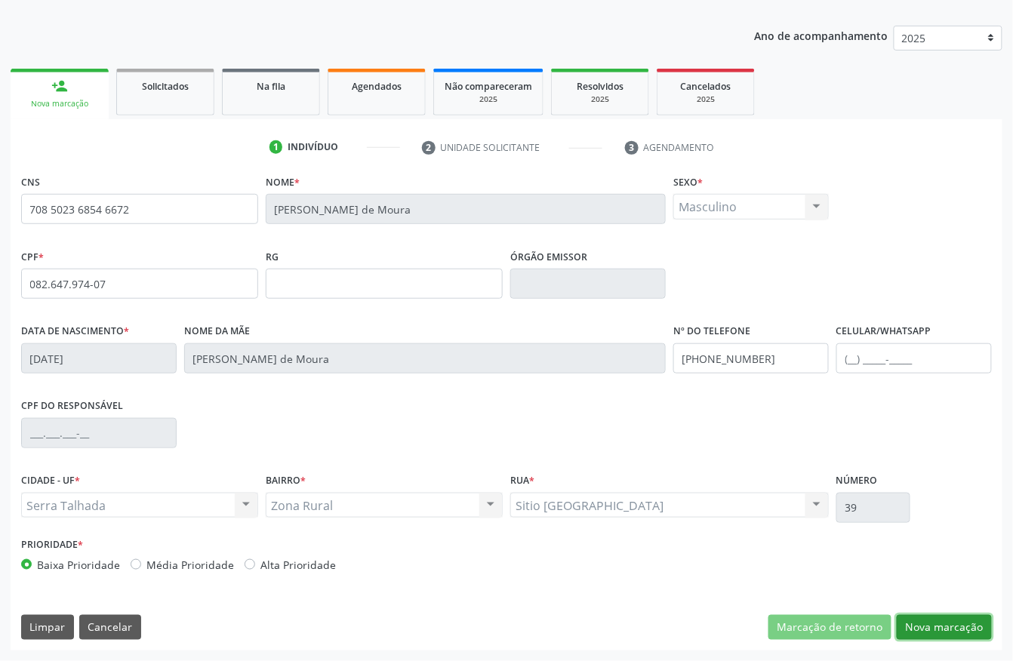
click at [937, 620] on button "Nova marcação" at bounding box center [944, 628] width 95 height 26
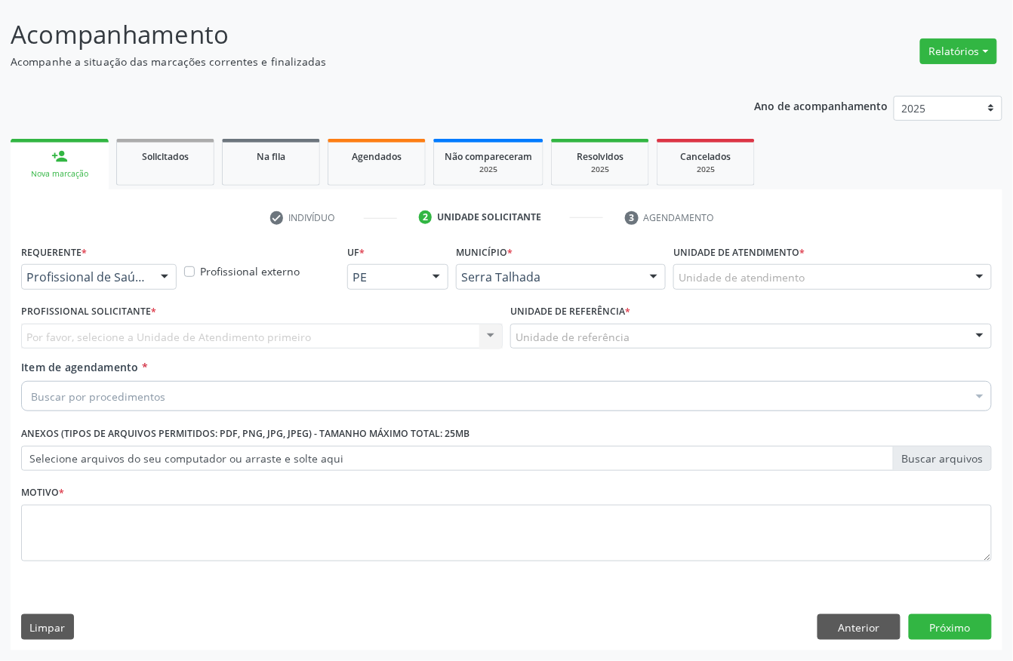
scroll to position [88, 0]
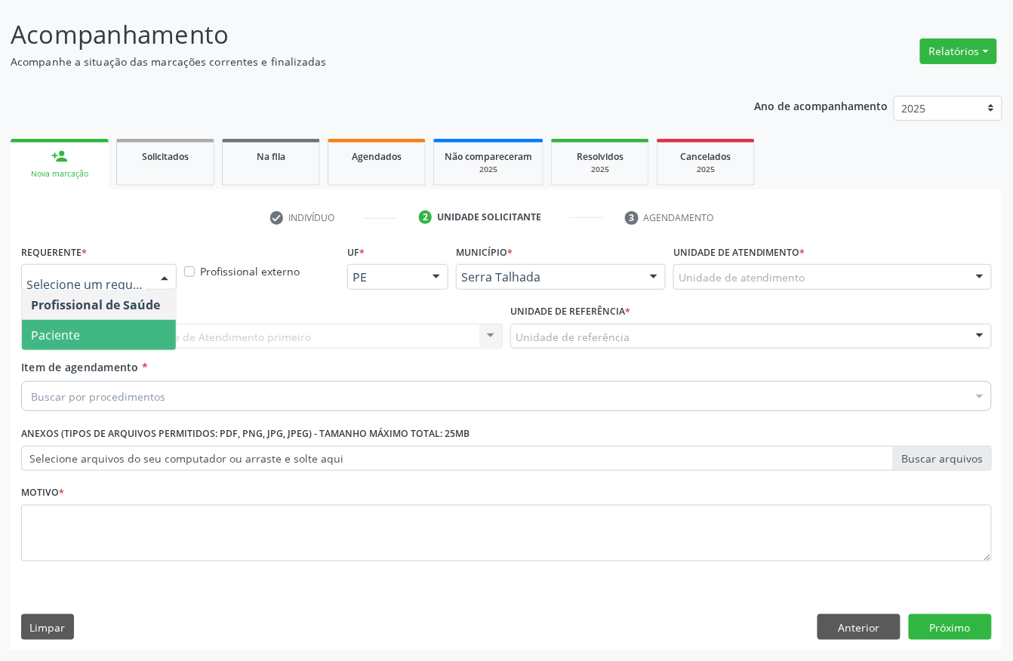
click at [85, 328] on span "Paciente" at bounding box center [99, 335] width 154 height 30
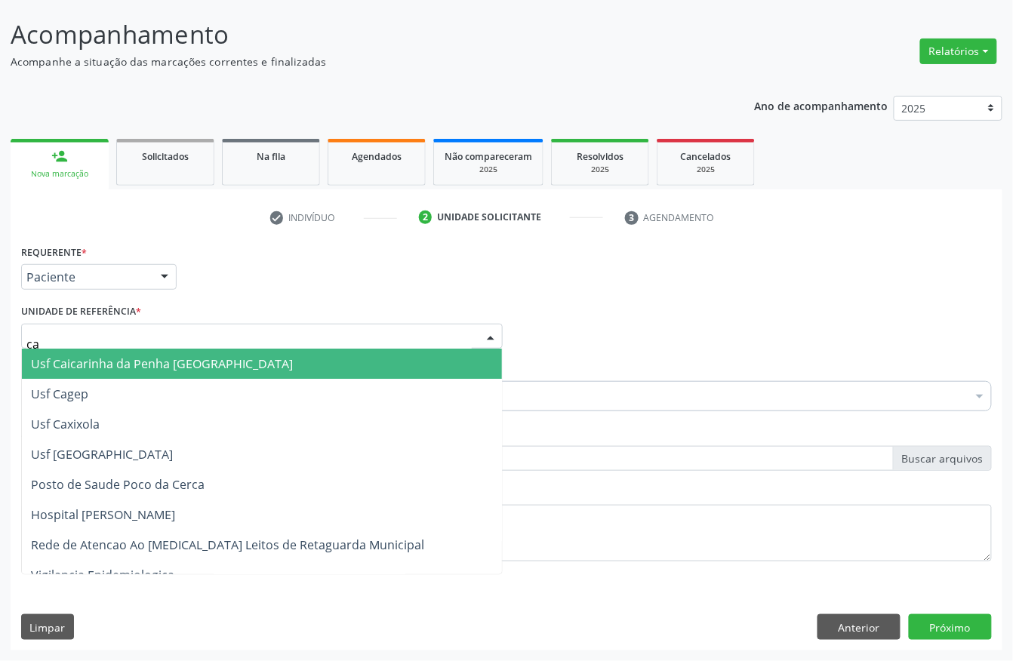
click at [109, 338] on input "ca" at bounding box center [248, 344] width 445 height 30
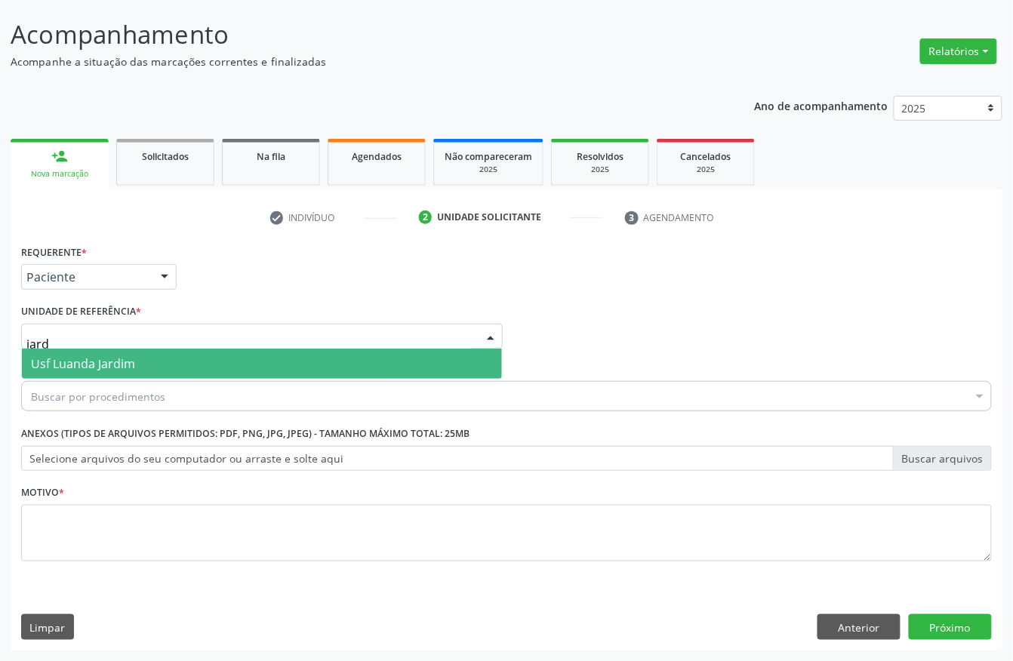
type input "jardi"
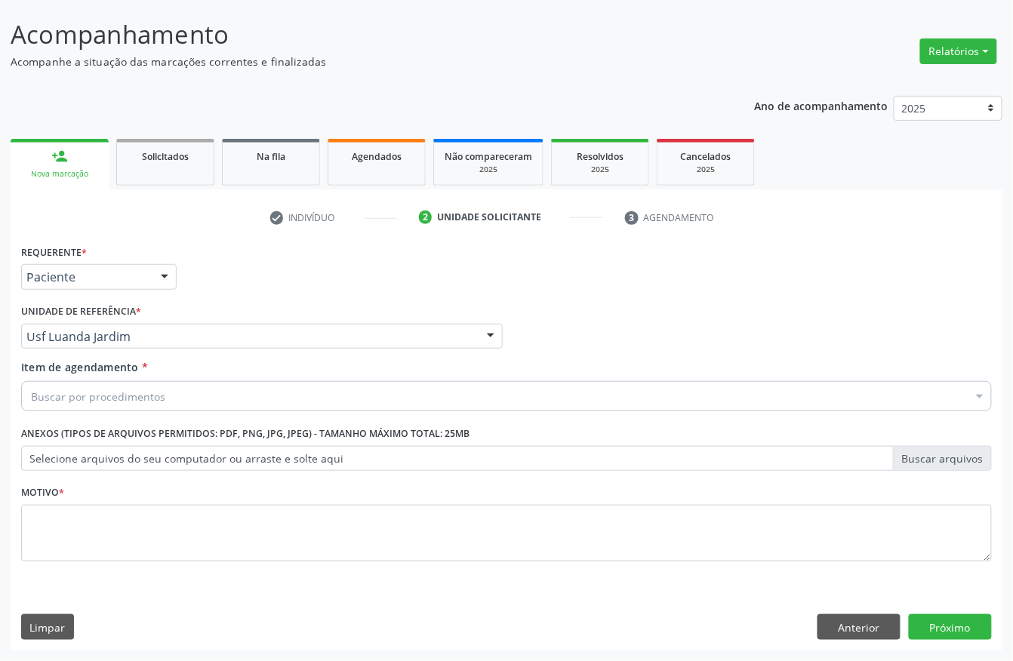
click at [318, 387] on div "Buscar por procedimentos" at bounding box center [506, 396] width 971 height 30
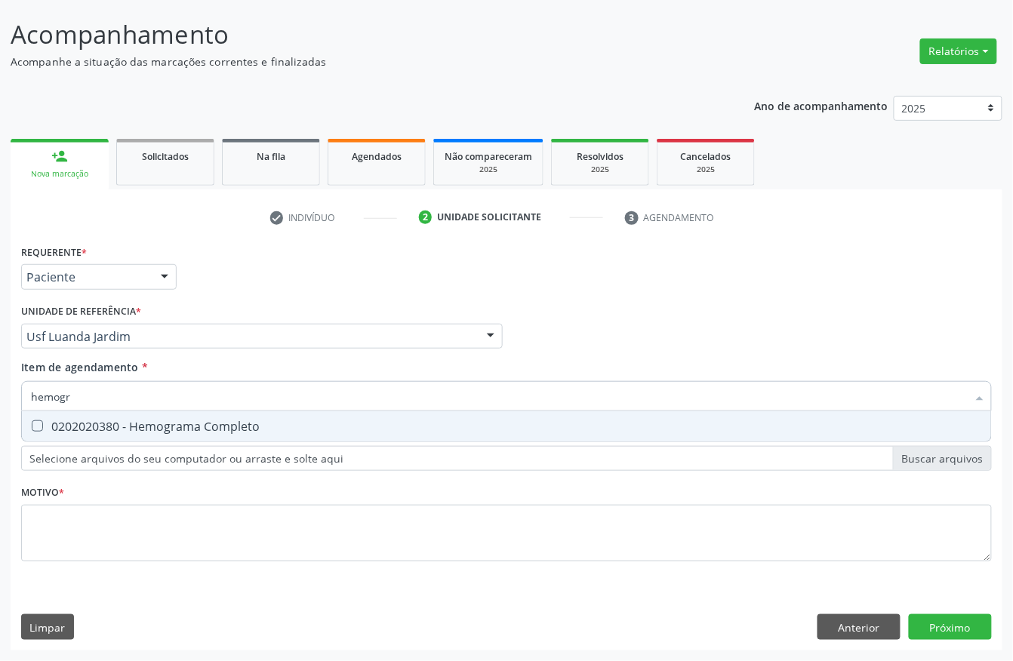
type input "hemogra"
drag, startPoint x: 115, startPoint y: 417, endPoint x: 95, endPoint y: 386, distance: 36.4
click at [115, 420] on div "0202020380 - Hemograma Completo" at bounding box center [506, 426] width 951 height 12
checkbox Completo "true"
click at [94, 386] on input "hemogra" at bounding box center [499, 396] width 936 height 30
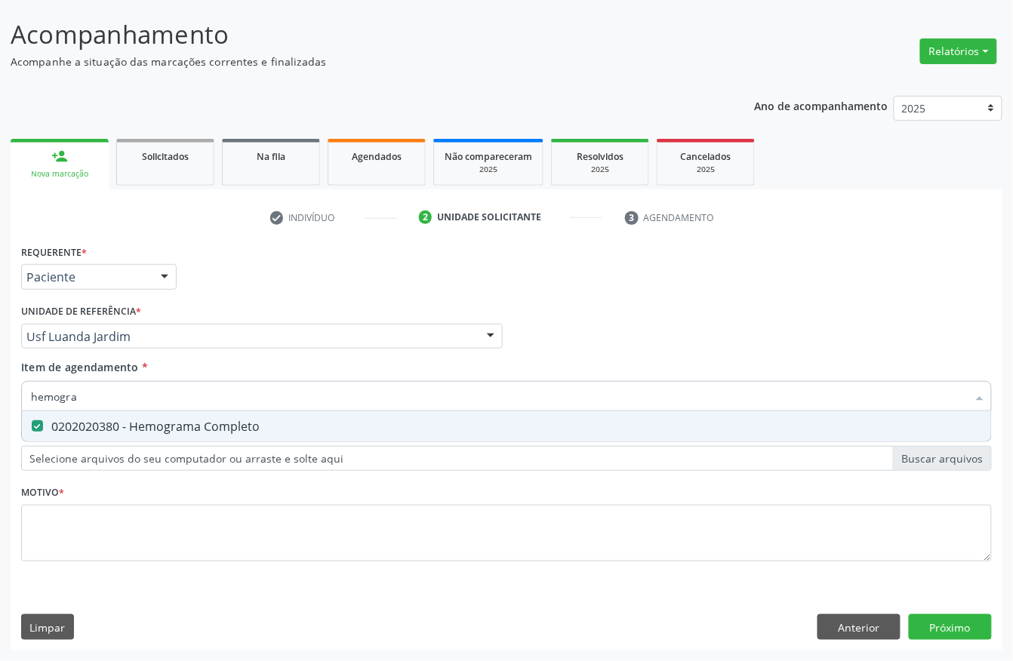
click at [94, 386] on input "hemogra" at bounding box center [499, 396] width 936 height 30
type input "glic"
checkbox Completo "false"
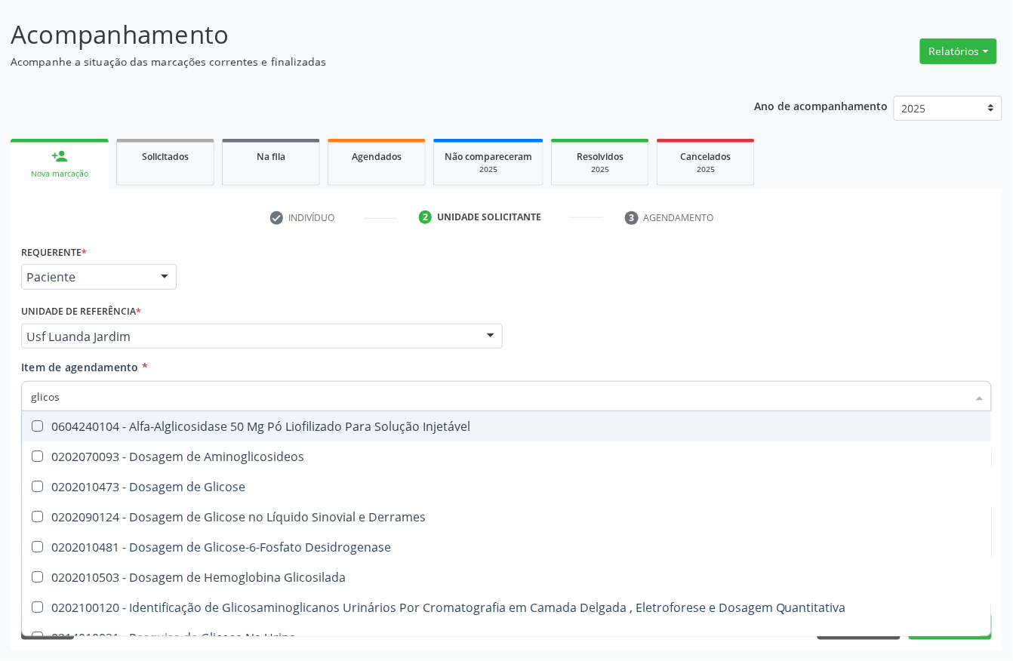
type input "glicose"
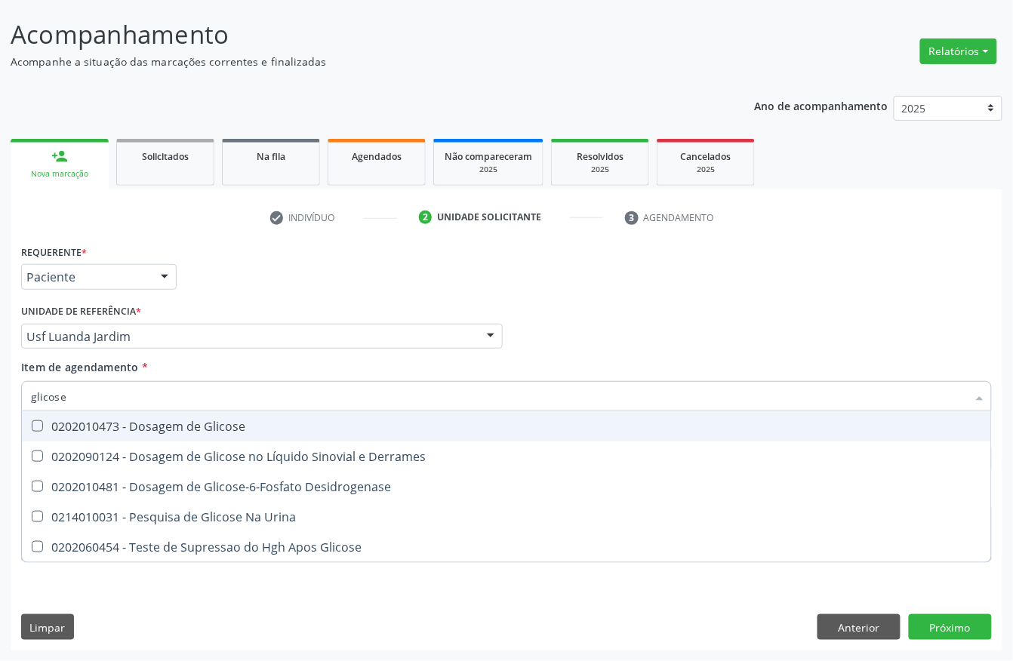
click at [115, 426] on div "0202010473 - Dosagem de Glicose" at bounding box center [506, 426] width 951 height 12
checkbox Glicose "true"
click at [97, 399] on input "glicose" at bounding box center [499, 396] width 936 height 30
type input "ur"
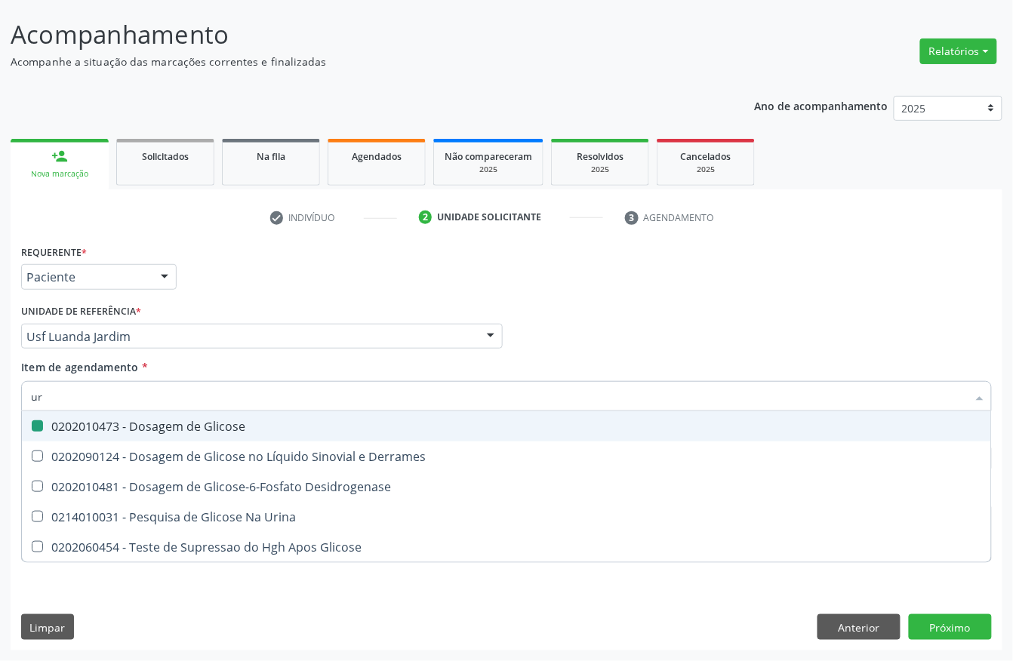
checkbox Glicose "false"
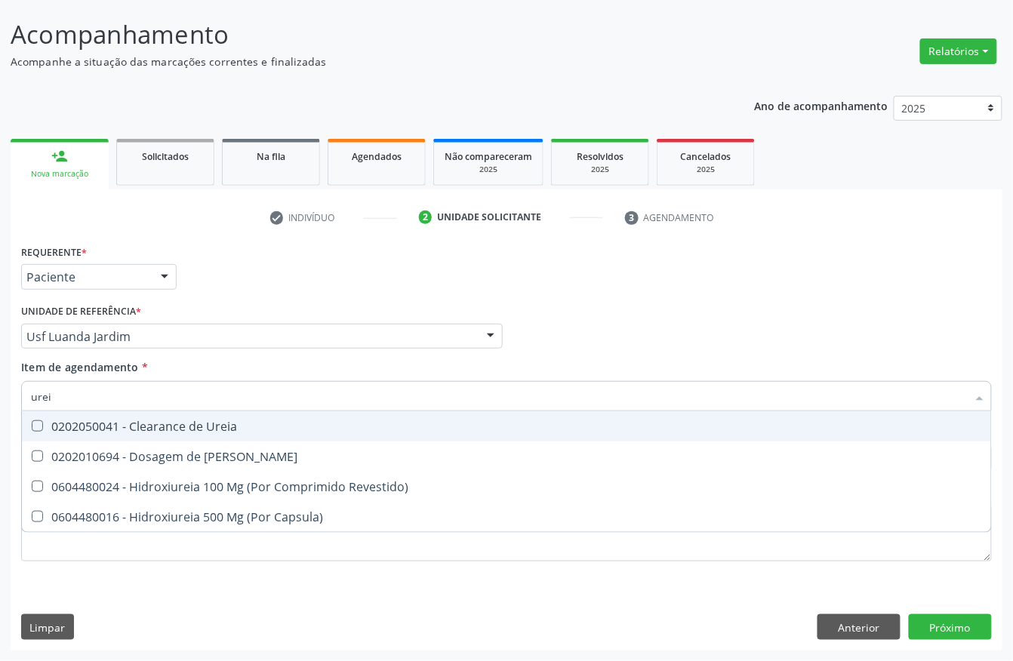
type input "ureia"
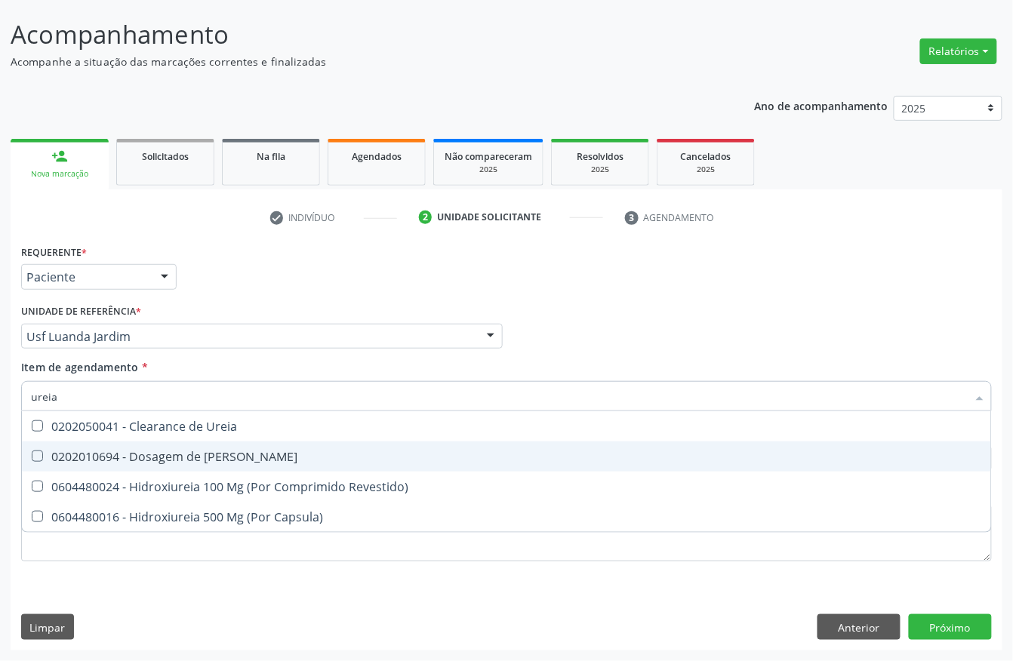
click at [106, 460] on div "0202010694 - Dosagem de [PERSON_NAME]" at bounding box center [506, 457] width 951 height 12
checkbox Ureia "true"
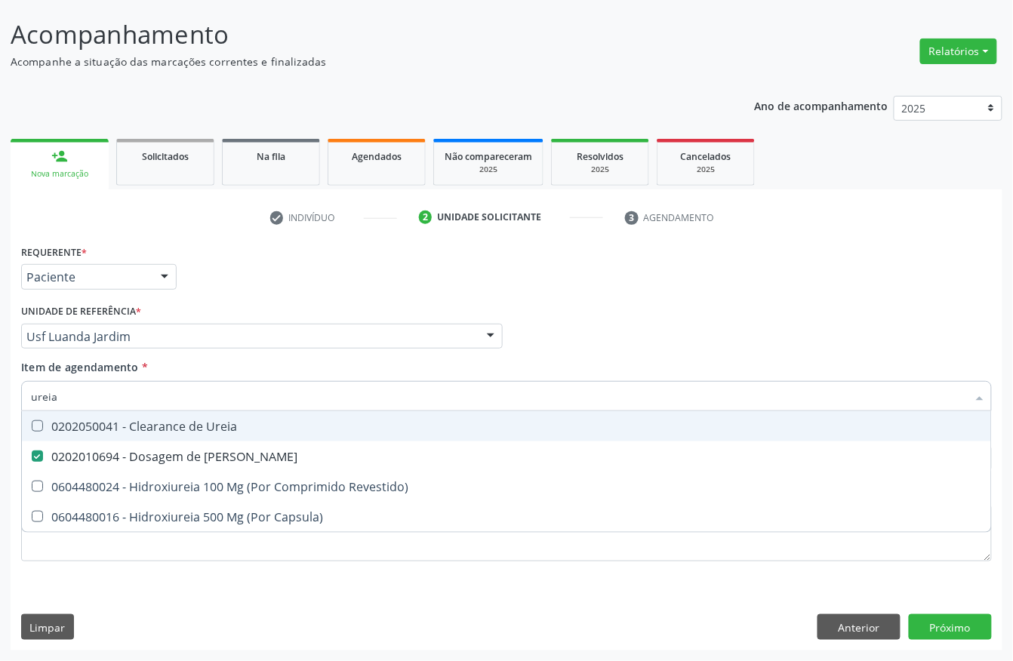
click at [91, 397] on input "ureia" at bounding box center [499, 396] width 936 height 30
type input "pes"
checkbox Ureia "false"
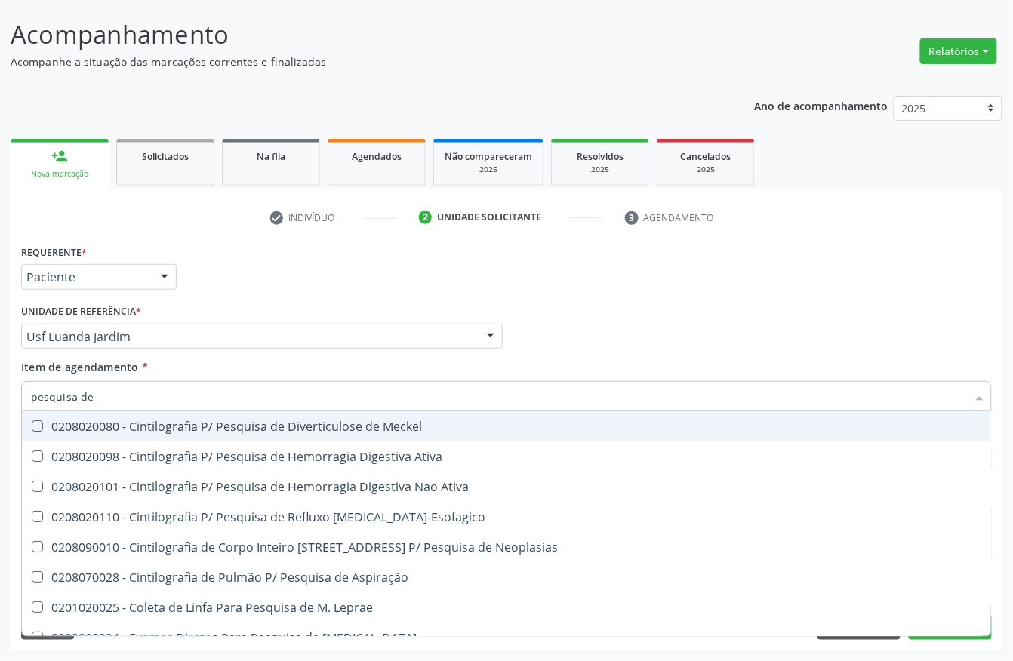
type input "pesquisa de o"
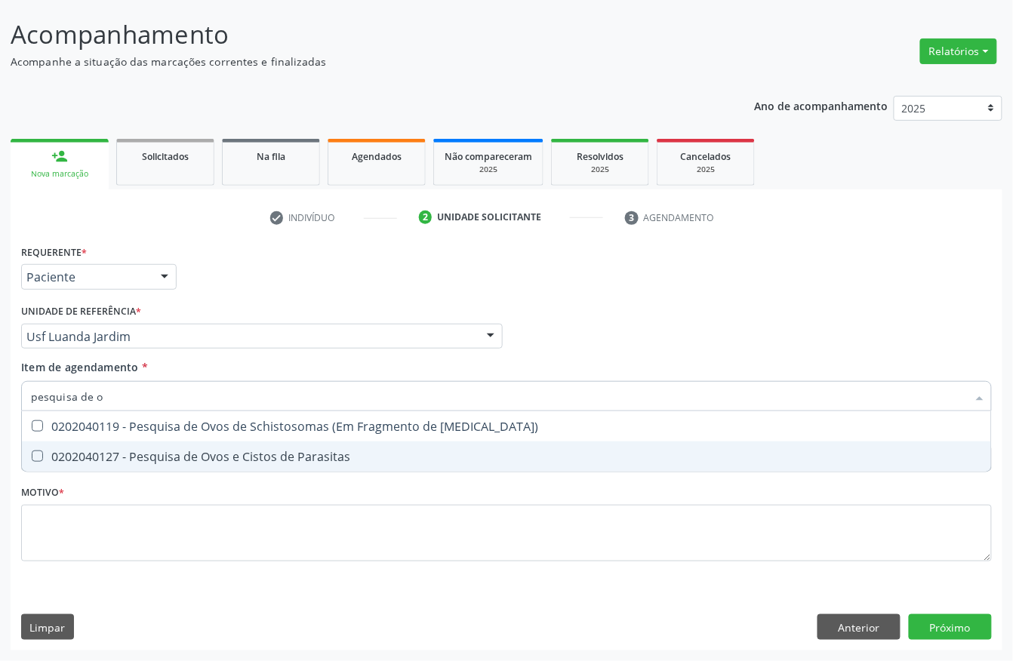
click at [103, 451] on div "0202040127 - Pesquisa de Ovos e Cistos de Parasitas" at bounding box center [506, 457] width 951 height 12
checkbox Parasitas "true"
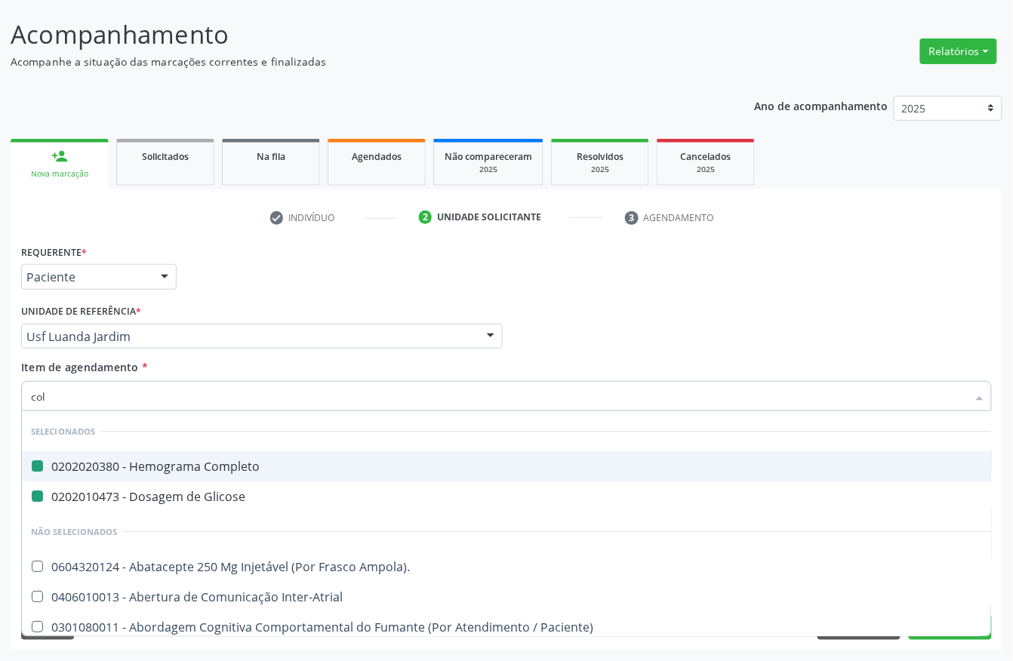
type input "cole"
checkbox Completo "false"
checkbox Glicose "false"
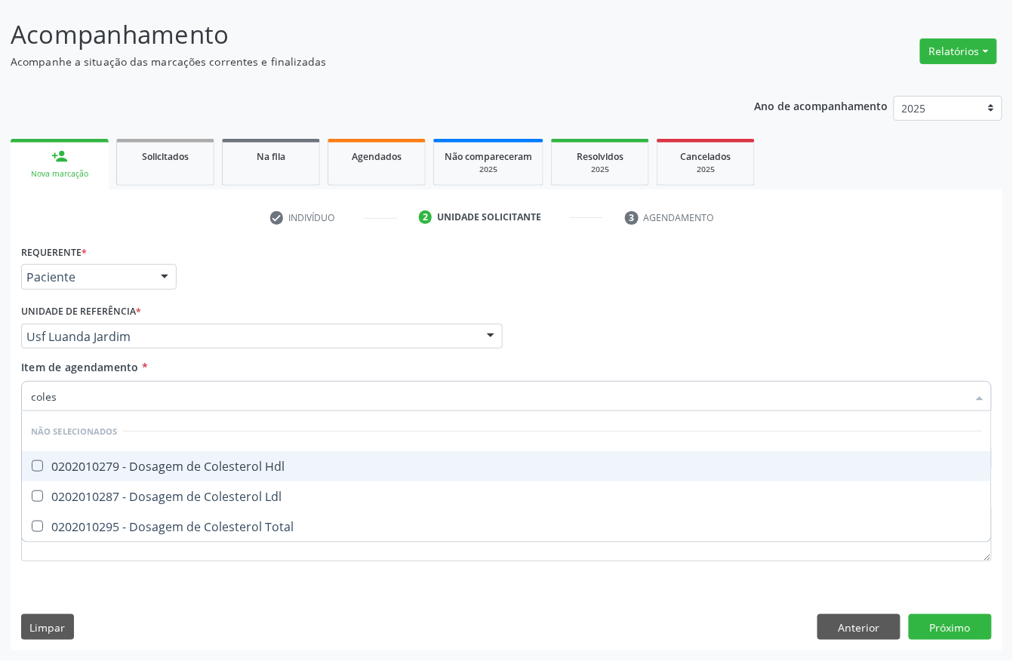
type input "colest"
click at [107, 460] on div "0202010279 - Dosagem de Colesterol Hdl" at bounding box center [506, 466] width 951 height 12
checkbox Hdl "true"
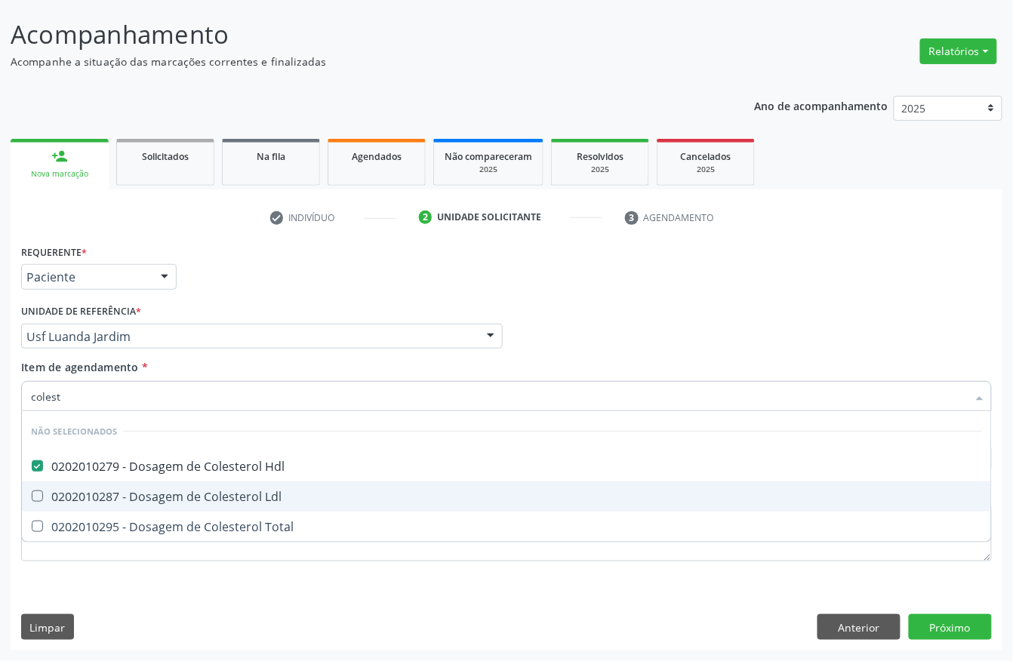
click at [85, 494] on div "0202010287 - Dosagem de Colesterol Ldl" at bounding box center [506, 497] width 951 height 12
checkbox Ldl "true"
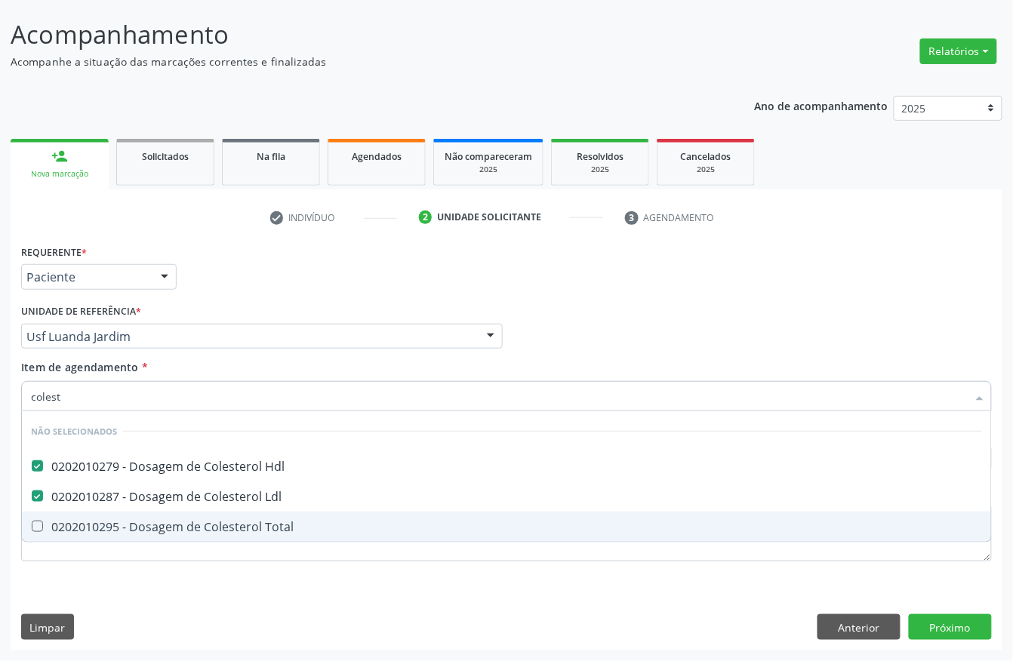
click at [74, 523] on div "0202010295 - Dosagem de Colesterol Total" at bounding box center [506, 527] width 951 height 12
checkbox Total "true"
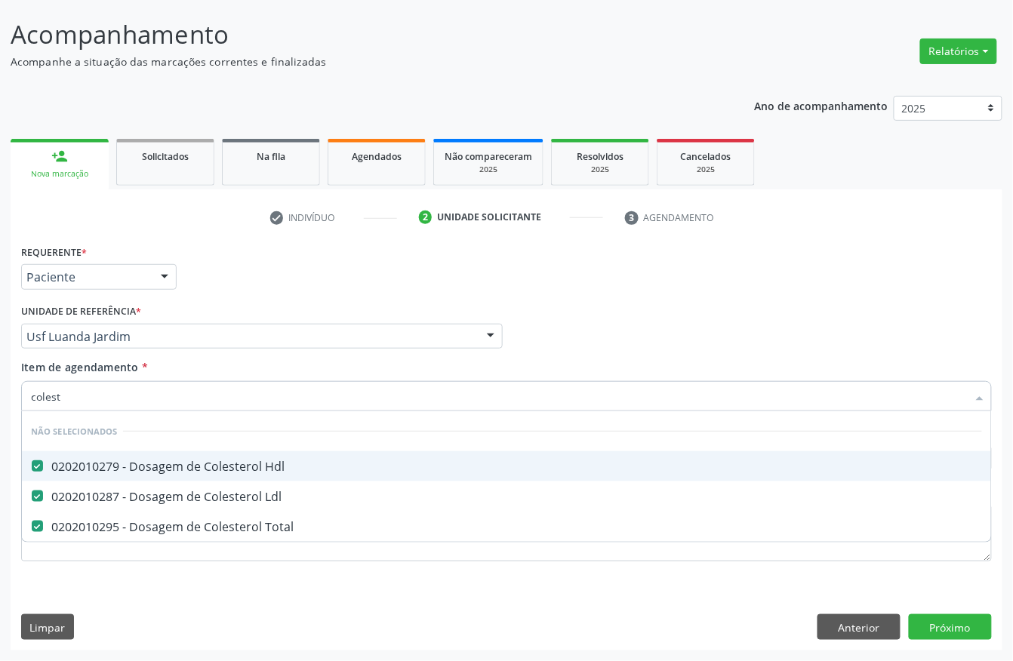
click at [97, 393] on input "colest" at bounding box center [499, 396] width 936 height 30
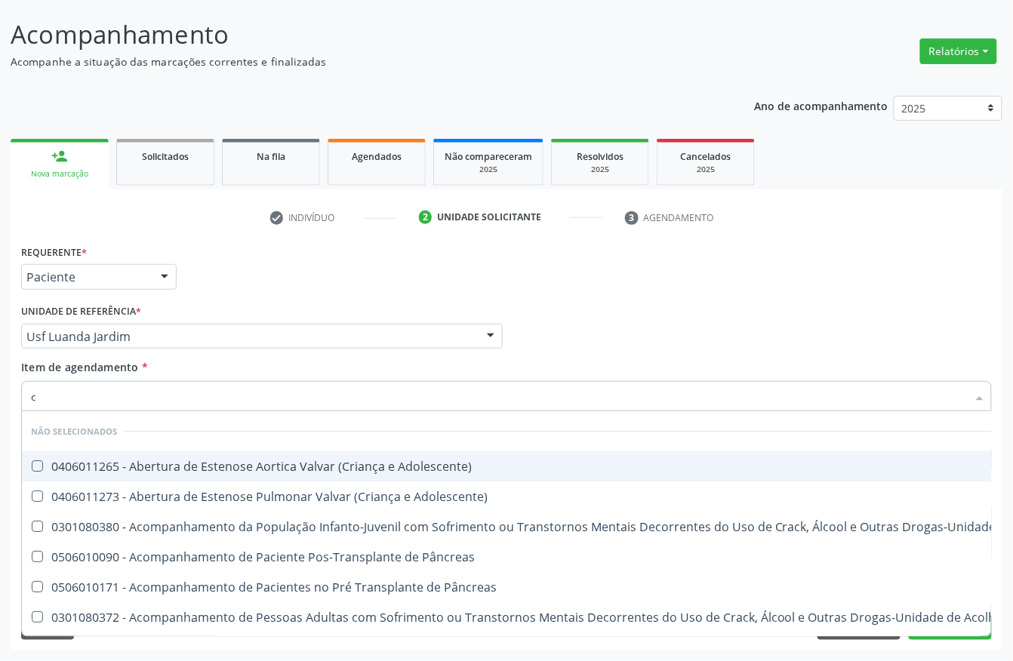
type input "cr"
checkbox Adolescente\) "false"
checkbox \(Uai\)\ "false"
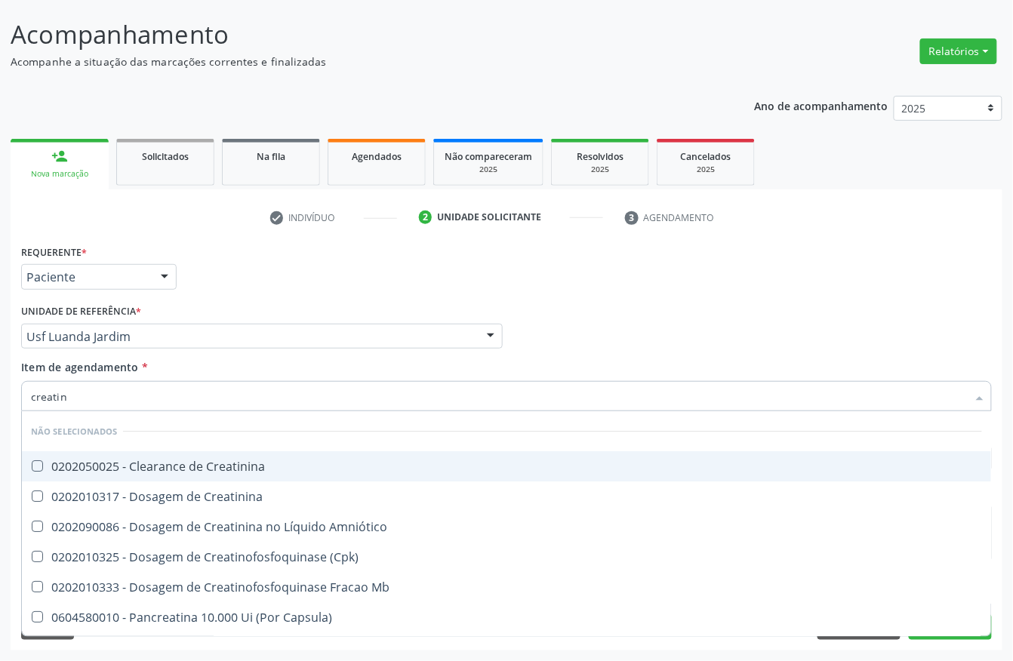
type input "creatini"
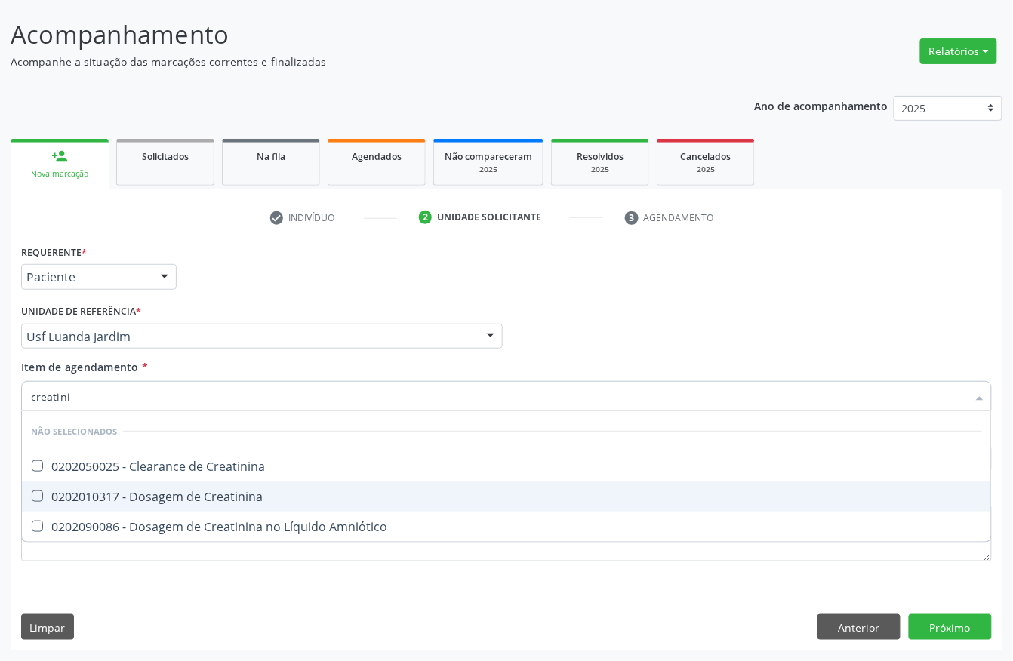
click at [109, 493] on div "0202010317 - Dosagem de Creatinina" at bounding box center [506, 497] width 951 height 12
checkbox Creatinina "true"
type input "creatini"
checkbox Creatinina "true"
checkbox Amniótico "true"
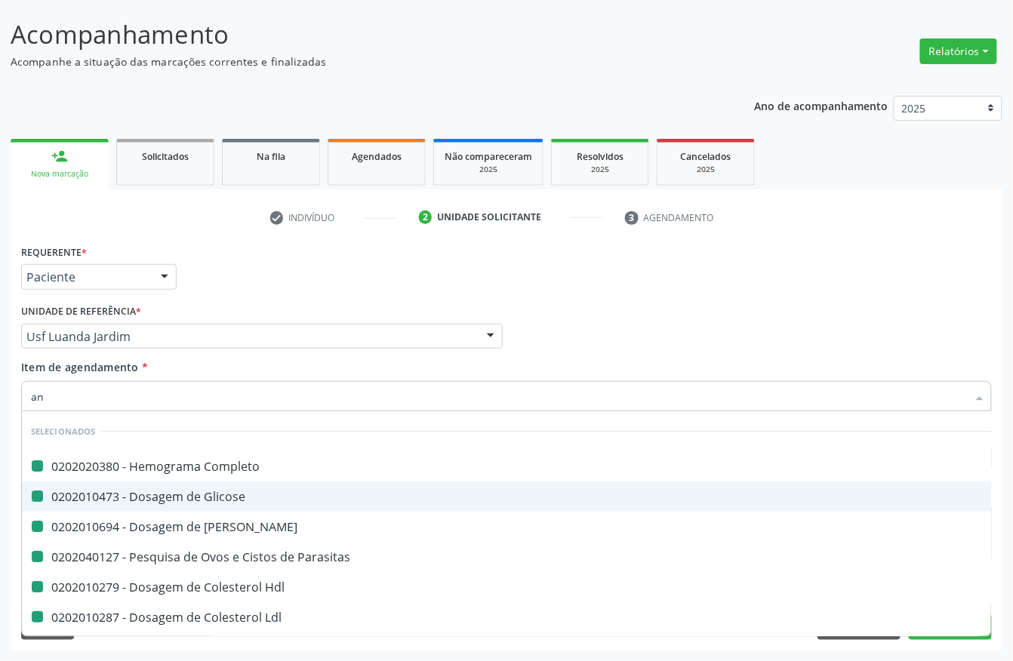
type input "ana"
checkbox Completo "false"
checkbox Glicose "false"
checkbox Ureia "false"
checkbox Parasitas "false"
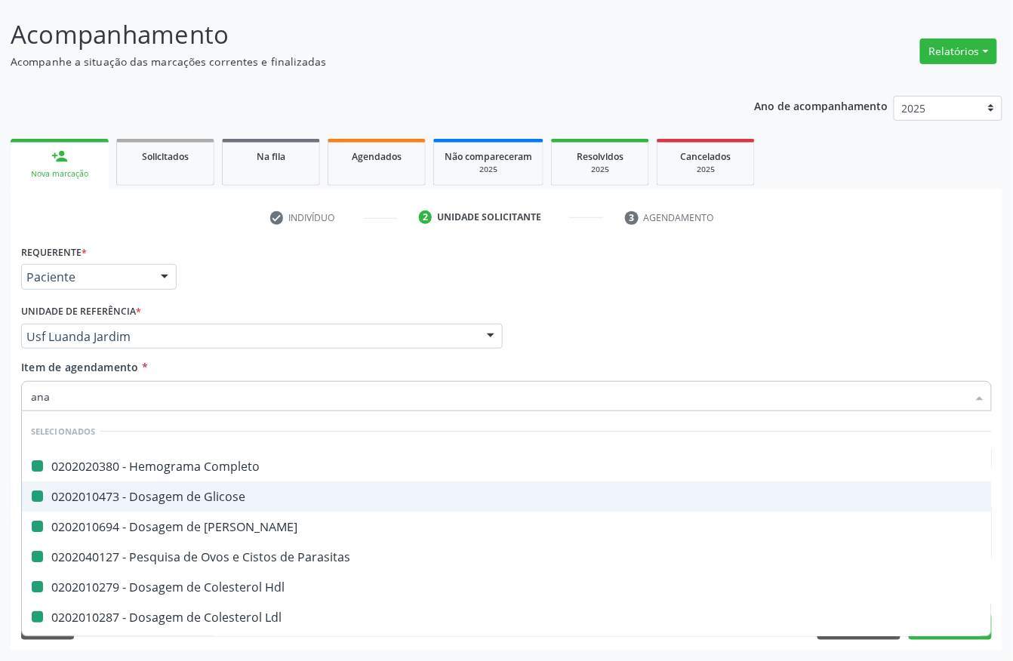
checkbox Hdl "false"
checkbox Ldl "false"
checkbox Total "false"
checkbox Creatinina "false"
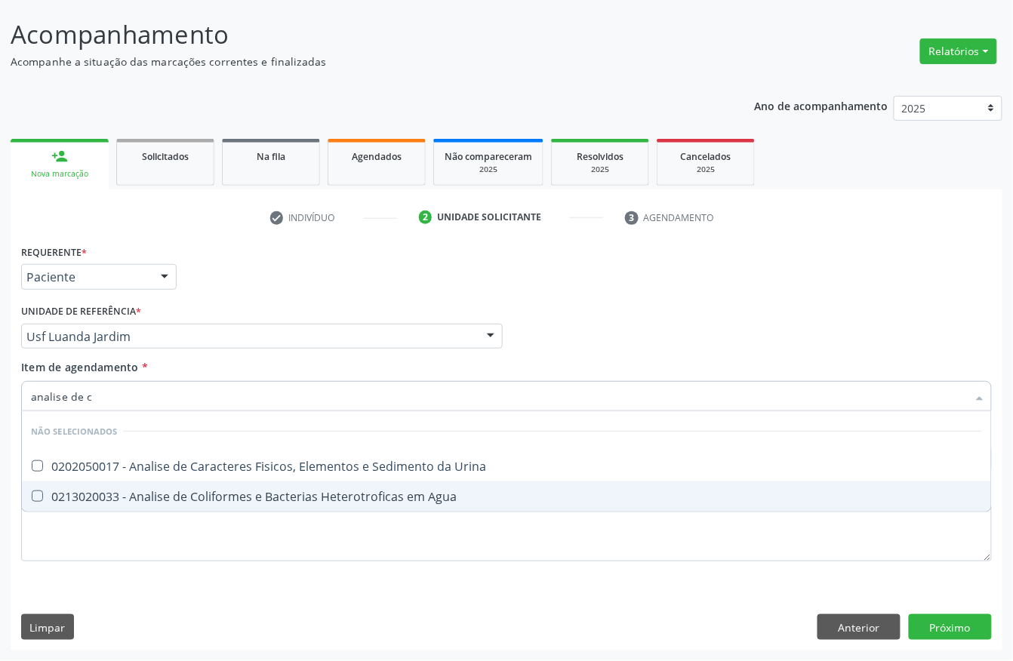
type input "analise de ca"
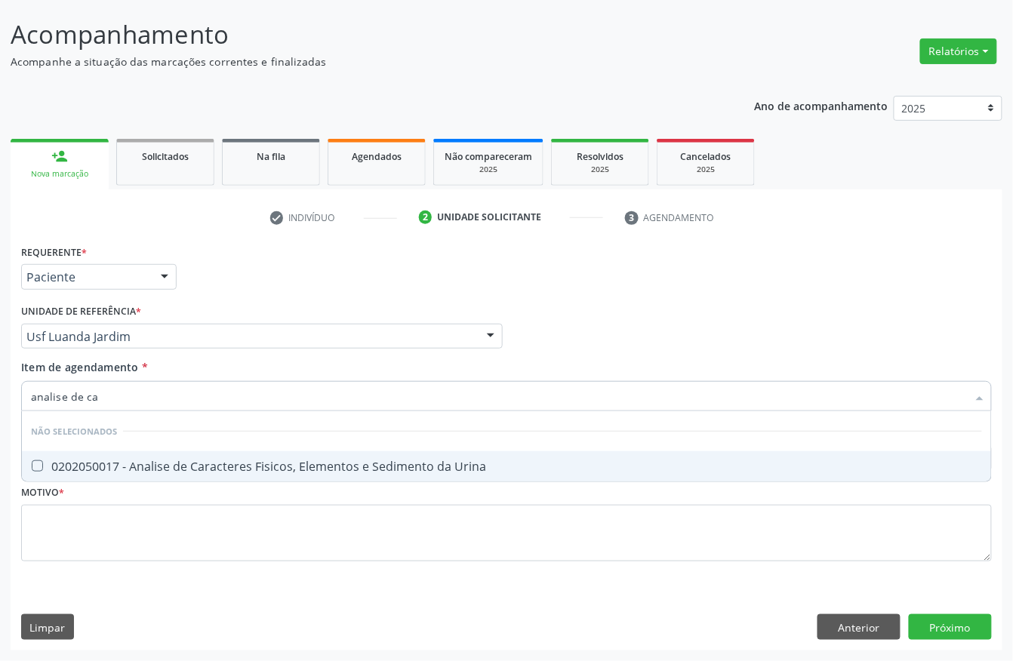
click at [97, 469] on div "0202050017 - Analise de Caracteres Fisicos, Elementos e Sedimento da Urina" at bounding box center [506, 466] width 951 height 12
checkbox Urina "true"
click at [97, 402] on input "analise de ca" at bounding box center [499, 396] width 936 height 30
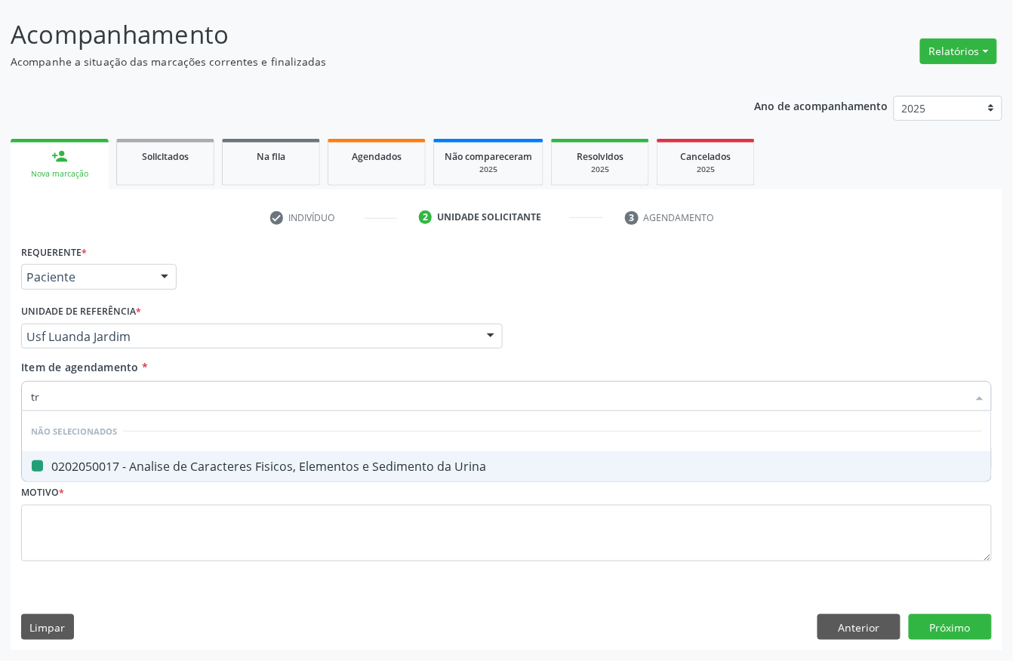
type input "tri"
checkbox Urina "false"
type input "trigli"
click at [140, 468] on div "0202010678 - Dosagem de Triglicerideos" at bounding box center [506, 466] width 951 height 12
checkbox Triglicerideos "true"
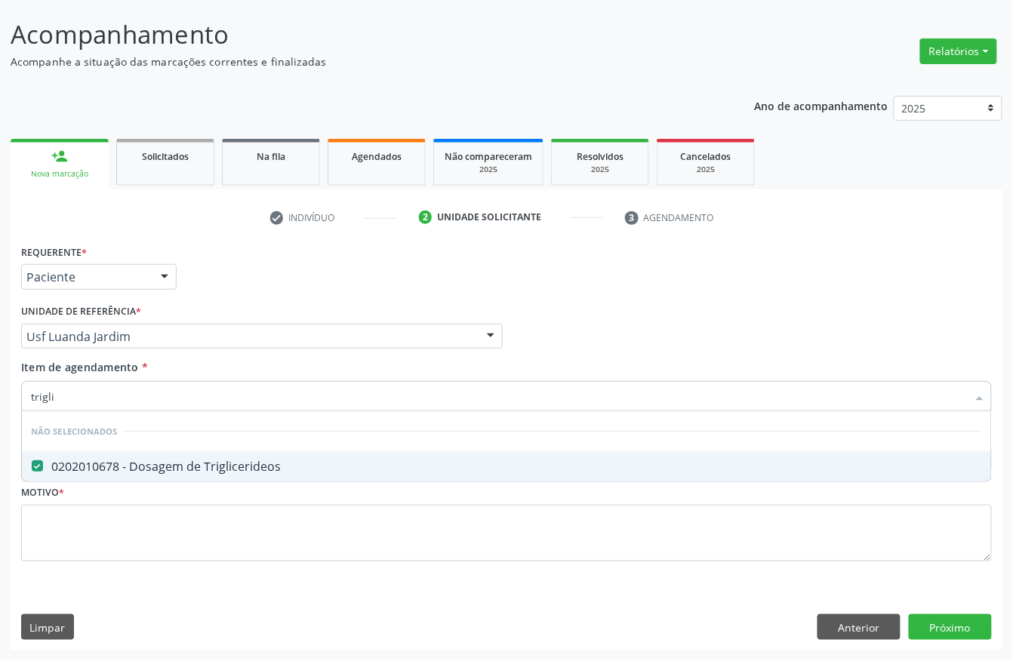
type input "trigli"
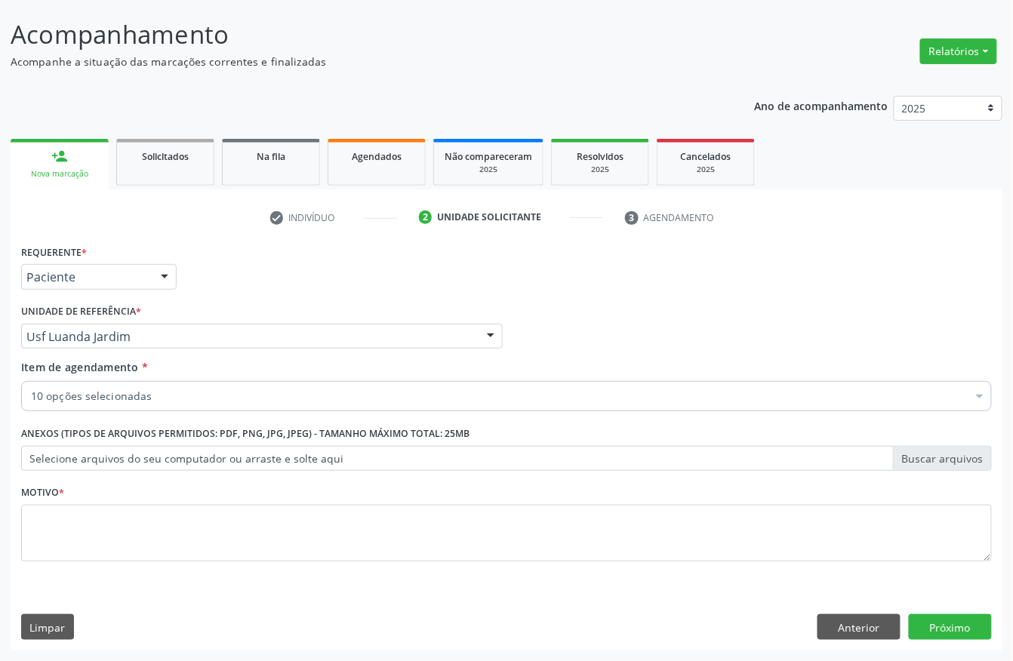
click at [109, 562] on fieldset "Motivo *" at bounding box center [506, 527] width 971 height 91
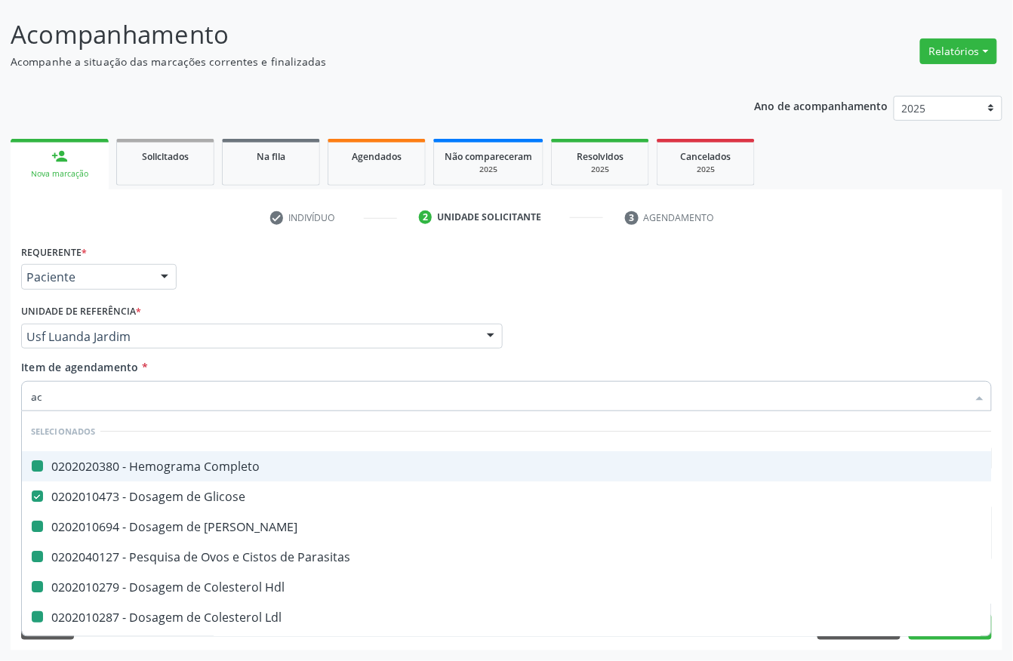
type input "aci"
checkbox Completo "false"
checkbox Ureia "false"
checkbox Parasitas "false"
checkbox Hdl "false"
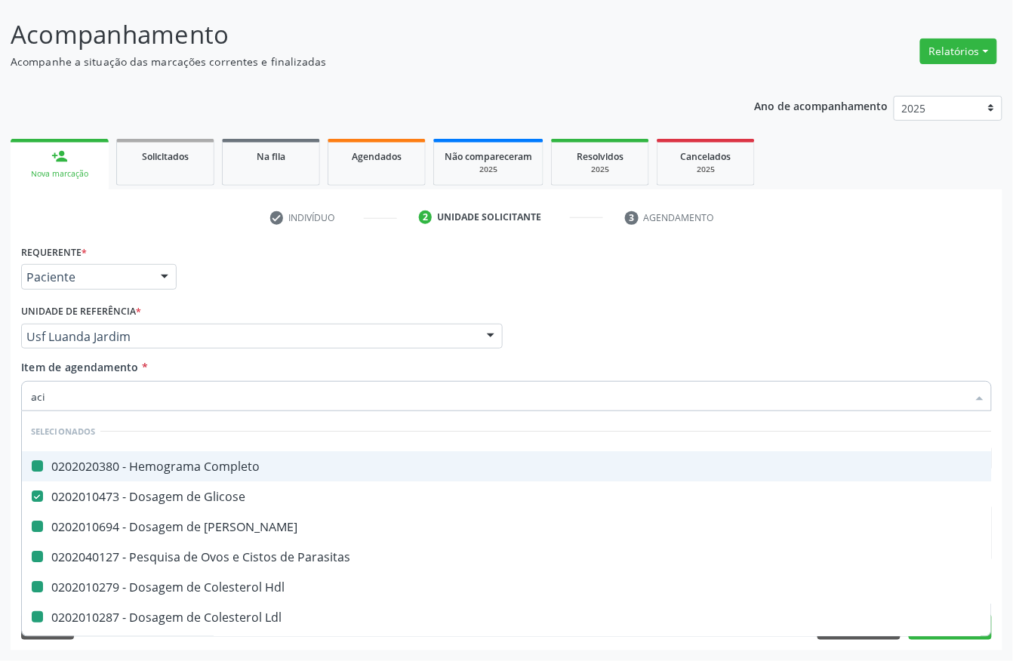
checkbox Ldl "false"
checkbox Total "false"
checkbox Creatinina "false"
checkbox Urina "false"
checkbox Triglicerideos "false"
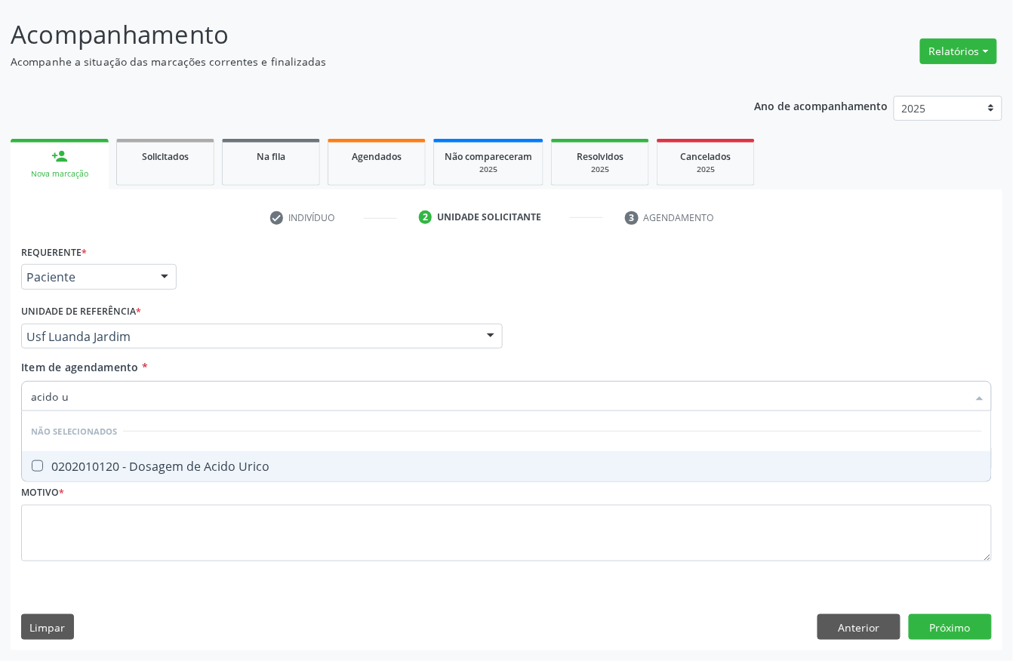
type input "acido ur"
click at [85, 453] on span "0202010120 - Dosagem de Acido Urico" at bounding box center [506, 466] width 969 height 30
checkbox Urico "true"
click at [85, 396] on input "acido ur" at bounding box center [499, 396] width 936 height 30
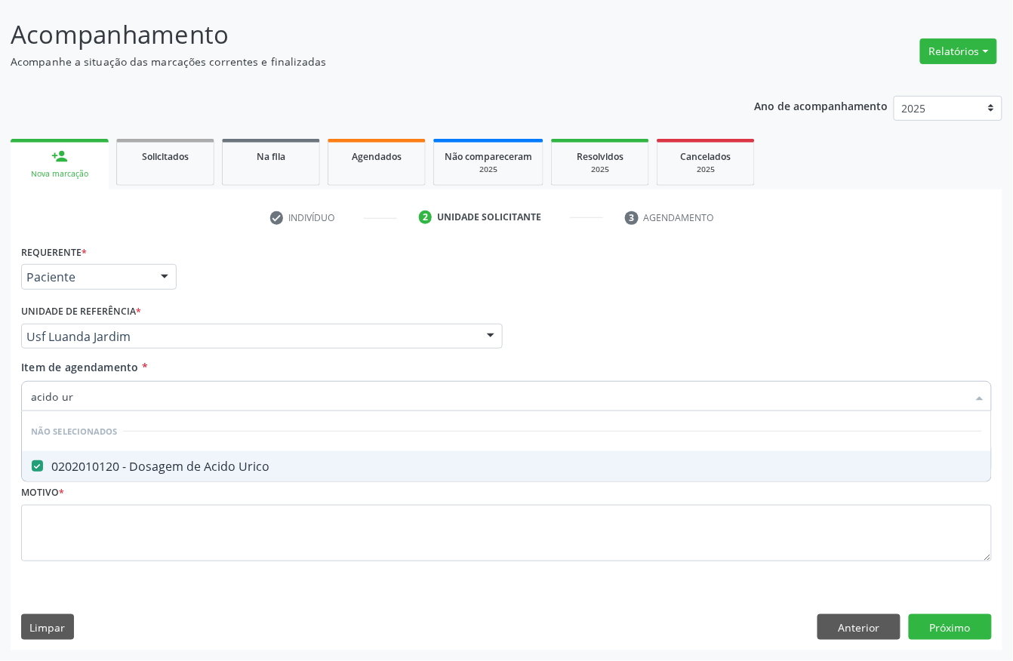
click at [85, 396] on input "acido ur" at bounding box center [499, 396] width 936 height 30
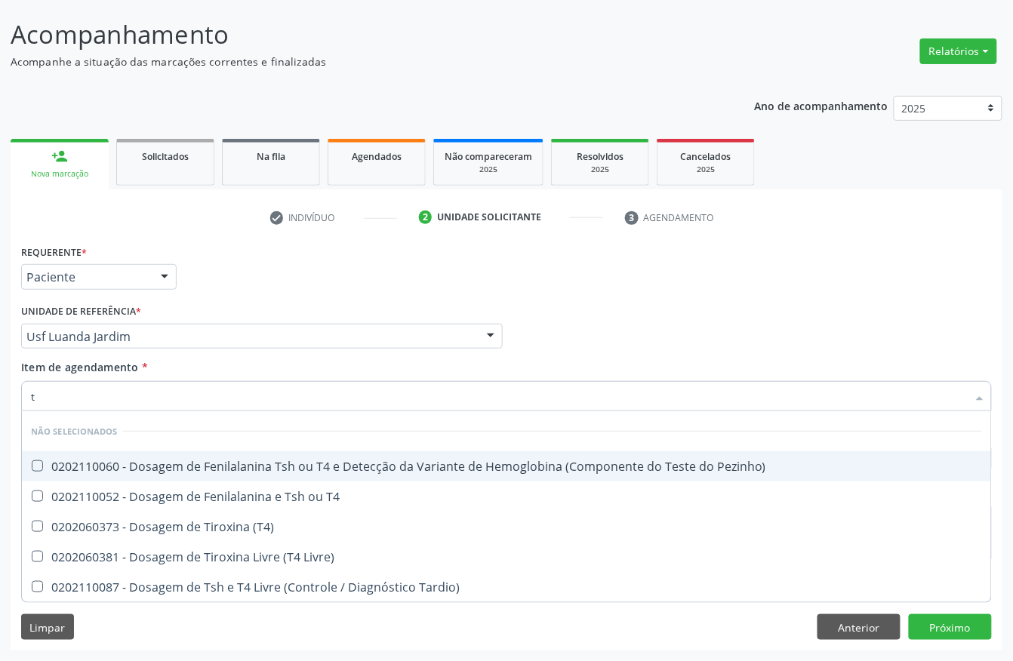
type input "t4"
checkbox Pezinho\) "false"
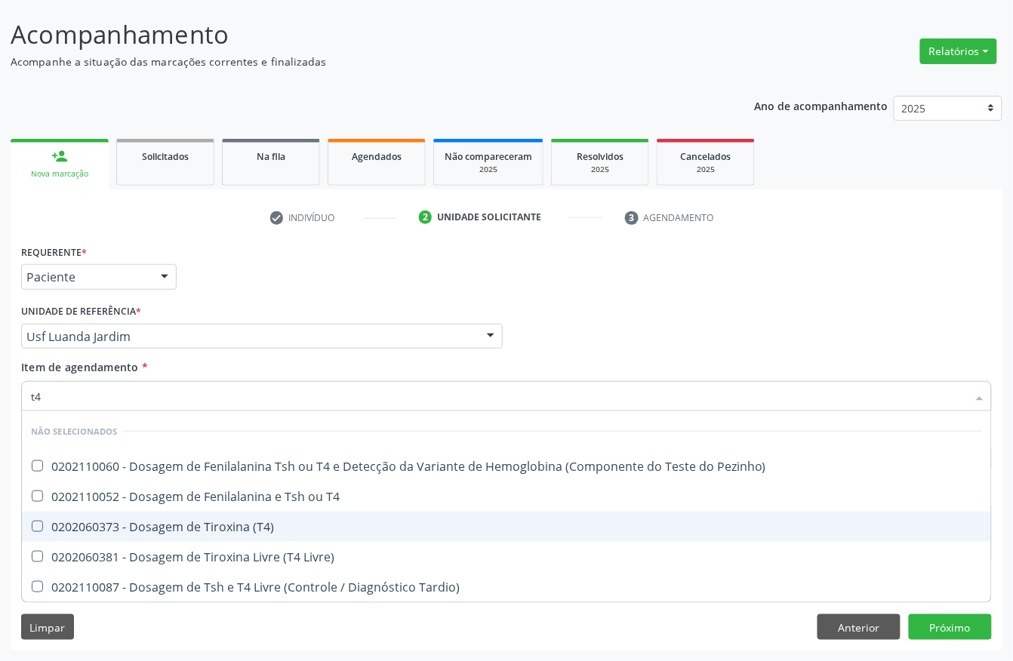
click at [201, 535] on span "0202060373 - Dosagem de Tiroxina (T4)" at bounding box center [506, 527] width 969 height 30
checkbox \(T4\) "true"
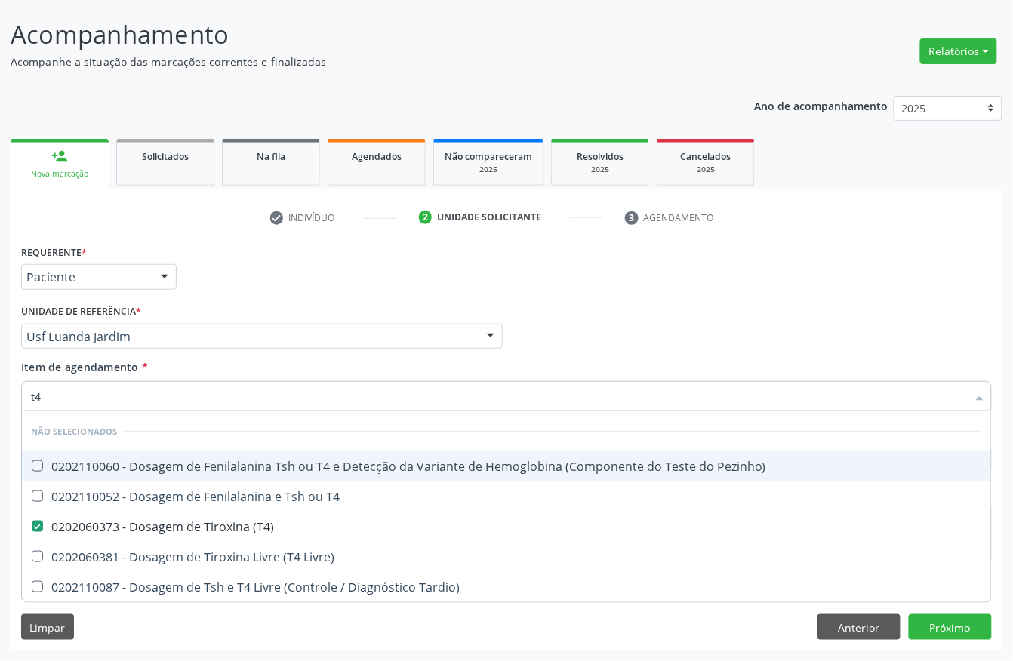
type input "t"
checkbox Pezinho\) "true"
checkbox T4 "true"
checkbox Livre\) "true"
checkbox Tardio\) "true"
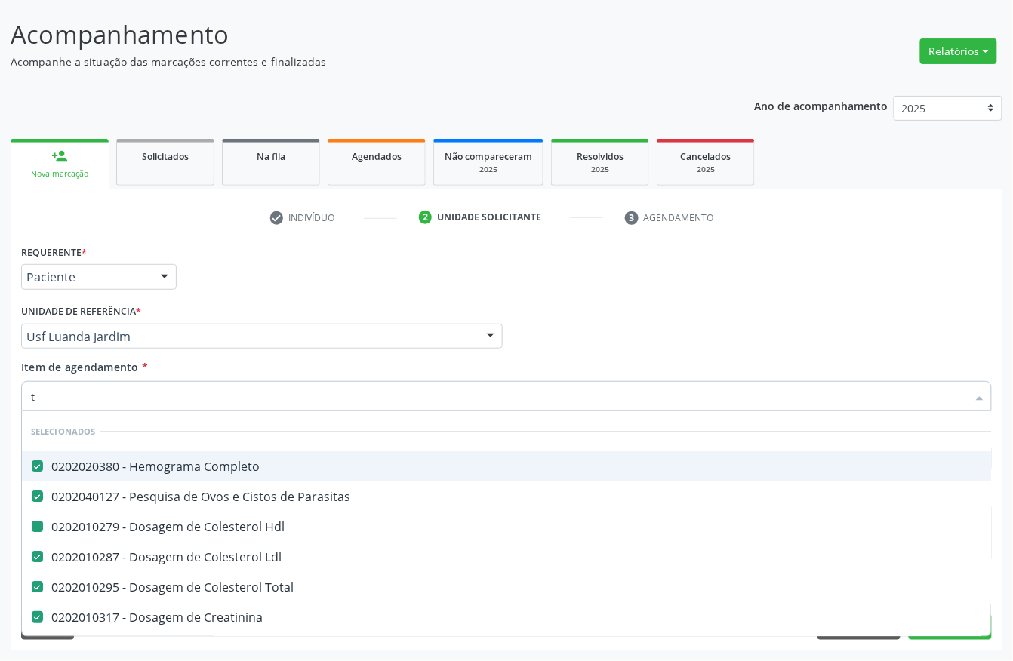
type input "[MEDICAL_DATA]"
checkbox Completo "false"
checkbox Parasitas "false"
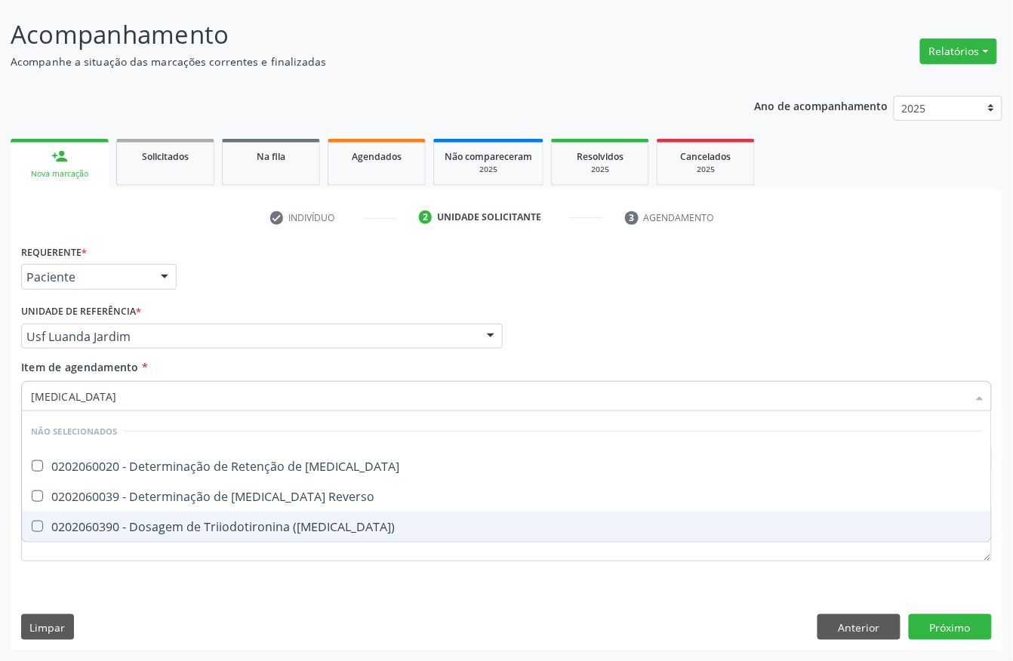
click at [165, 523] on div "0202060390 - Dosagem de Triiodotironina ([MEDICAL_DATA])" at bounding box center [506, 527] width 951 height 12
checkbox \(T3\) "true"
click at [137, 574] on div "Requerente * Paciente Profissional de Saúde Paciente Nenhum resultado encontrad…" at bounding box center [506, 412] width 971 height 342
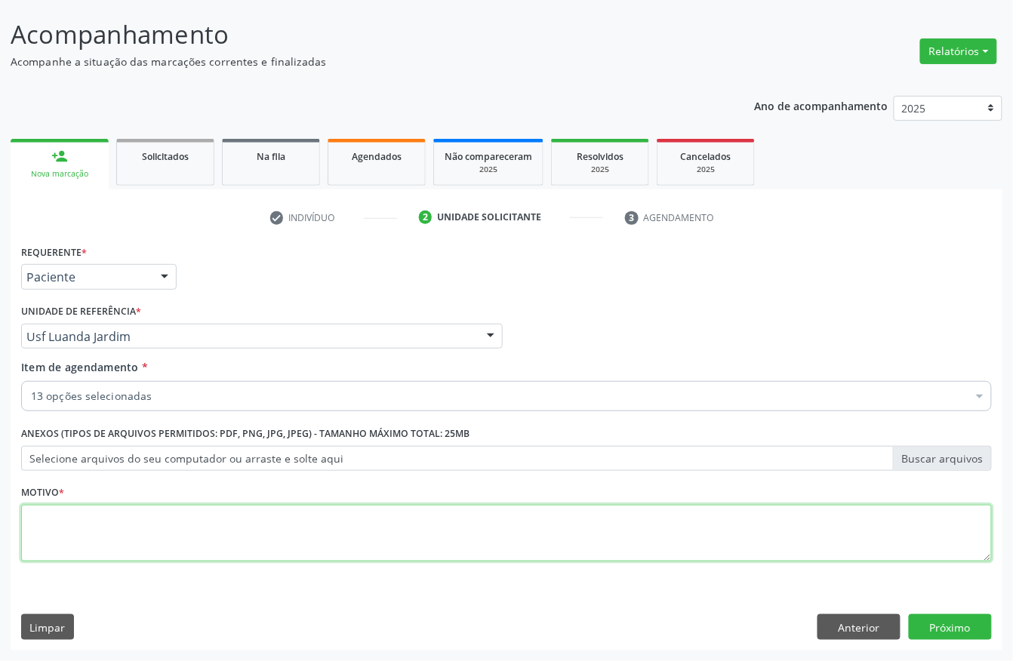
click at [100, 546] on textarea at bounding box center [506, 533] width 971 height 57
type textarea "a"
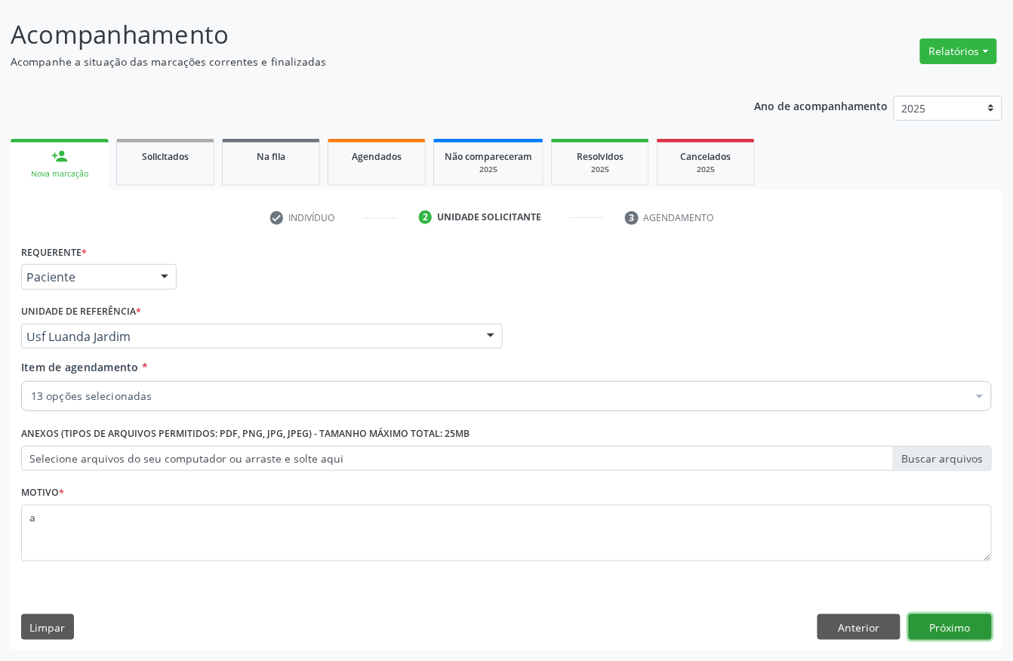
click at [951, 625] on button "Próximo" at bounding box center [950, 627] width 83 height 26
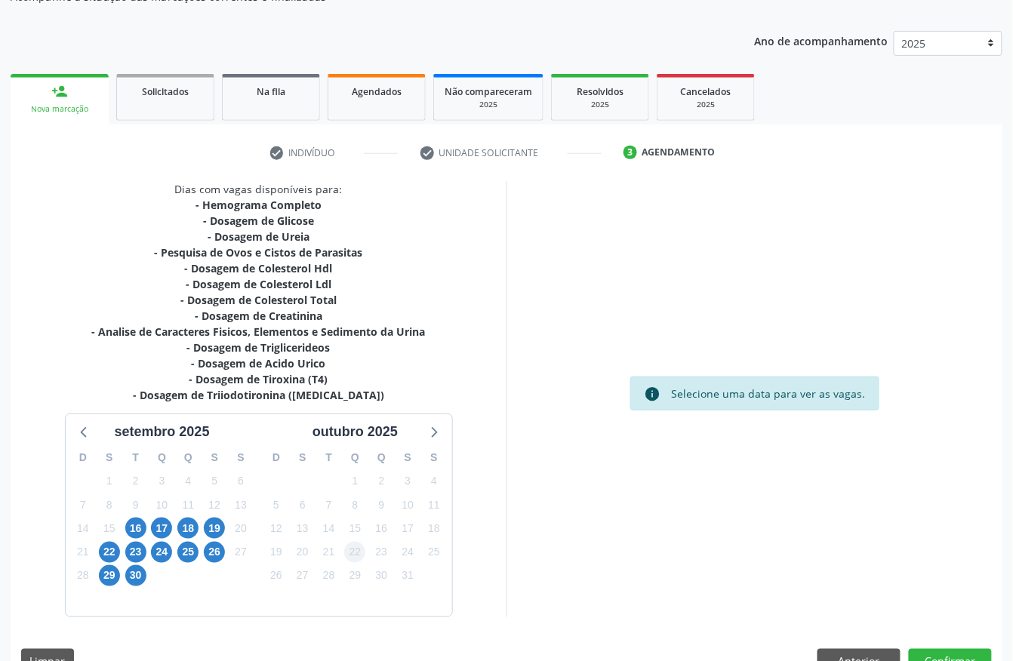
scroll to position [187, 0]
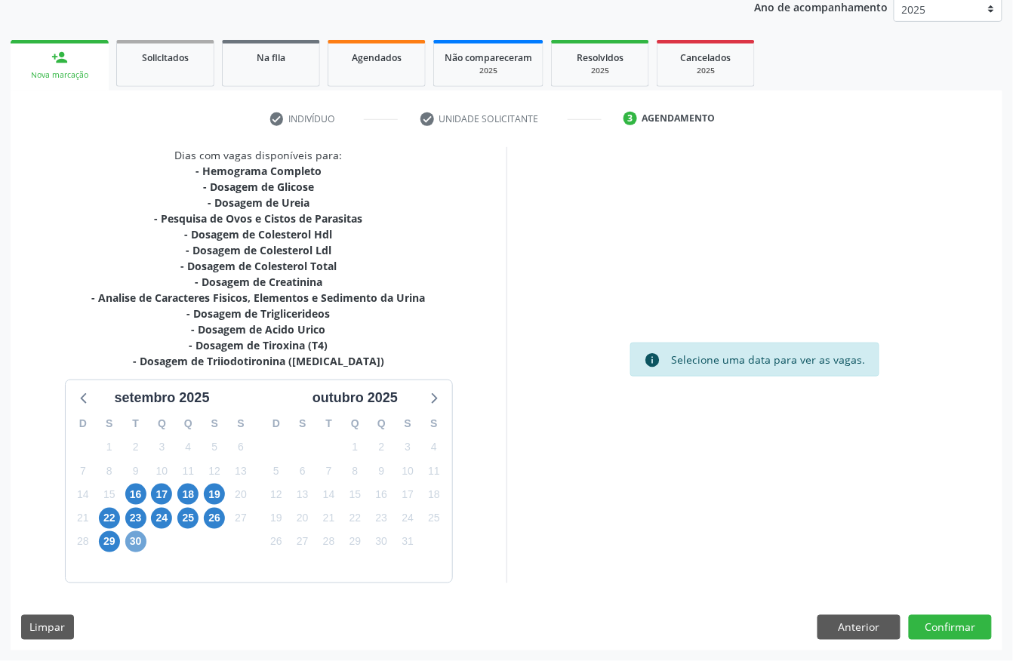
click at [131, 532] on span "30" at bounding box center [135, 541] width 21 height 21
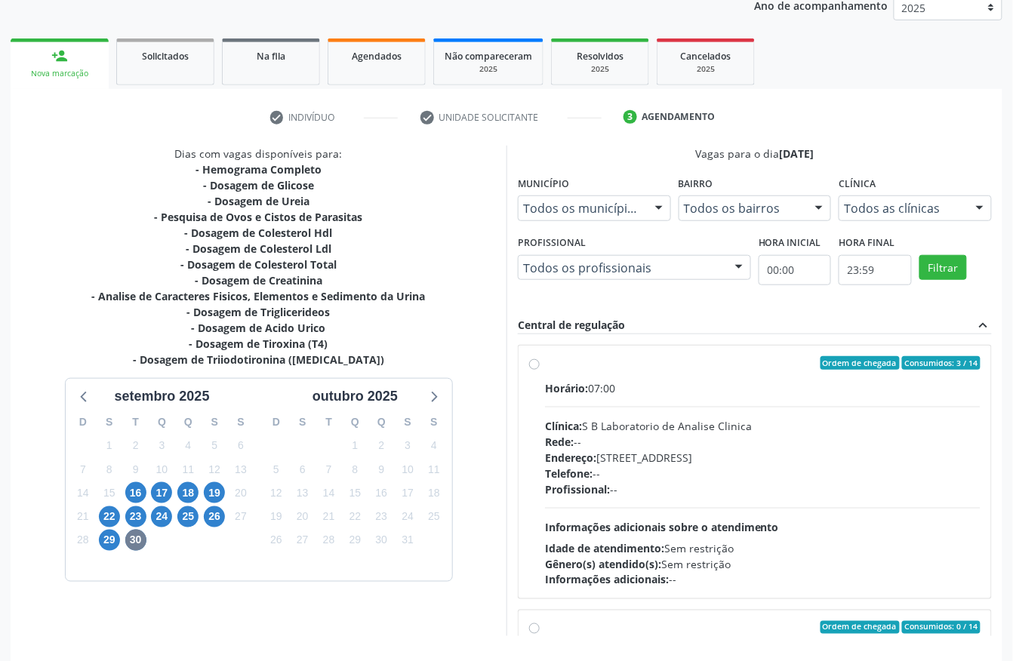
click at [613, 392] on div "Horário: 07:00" at bounding box center [763, 388] width 436 height 16
click at [540, 370] on input "Ordem de chegada Consumidos: 3 / 14 Horário: 07:00 Clínica: S B Laboratorio de …" at bounding box center [534, 363] width 11 height 14
radio input "true"
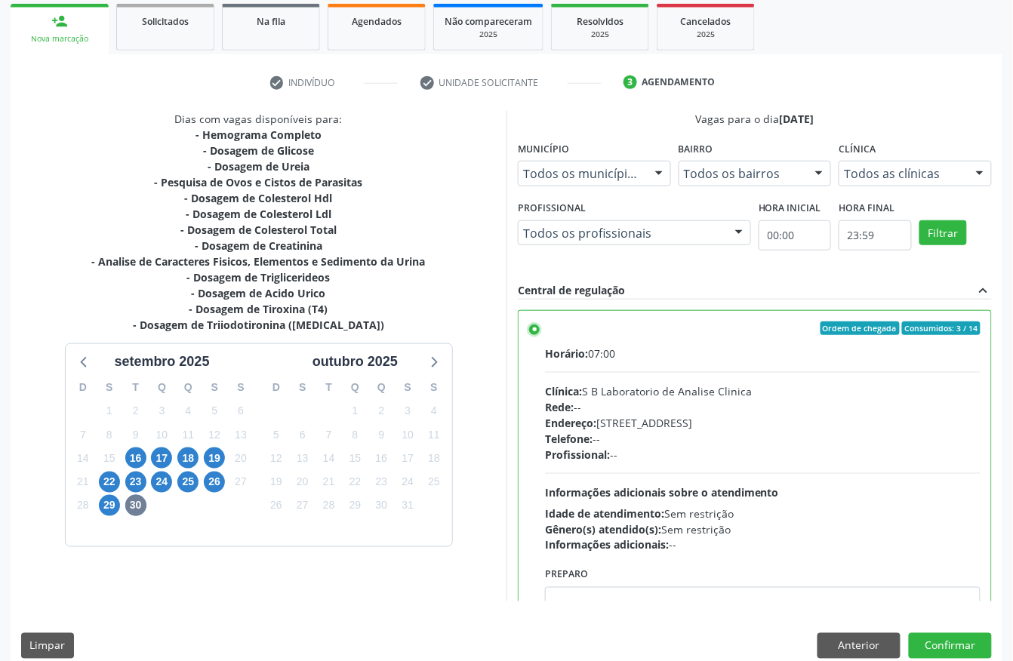
scroll to position [242, 0]
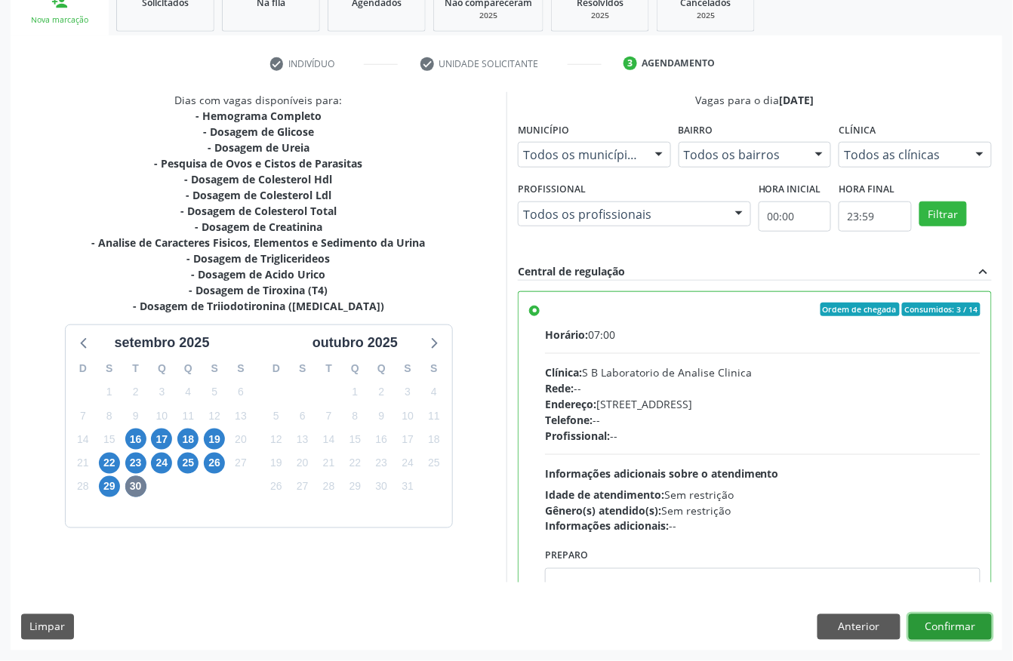
click at [977, 625] on button "Confirmar" at bounding box center [950, 627] width 83 height 26
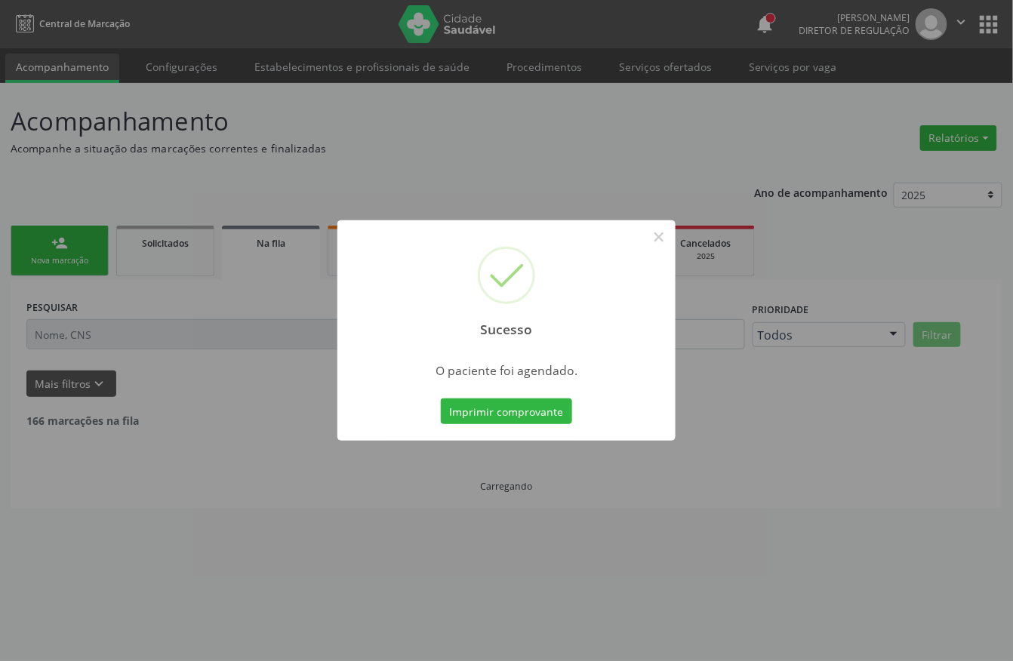
scroll to position [0, 0]
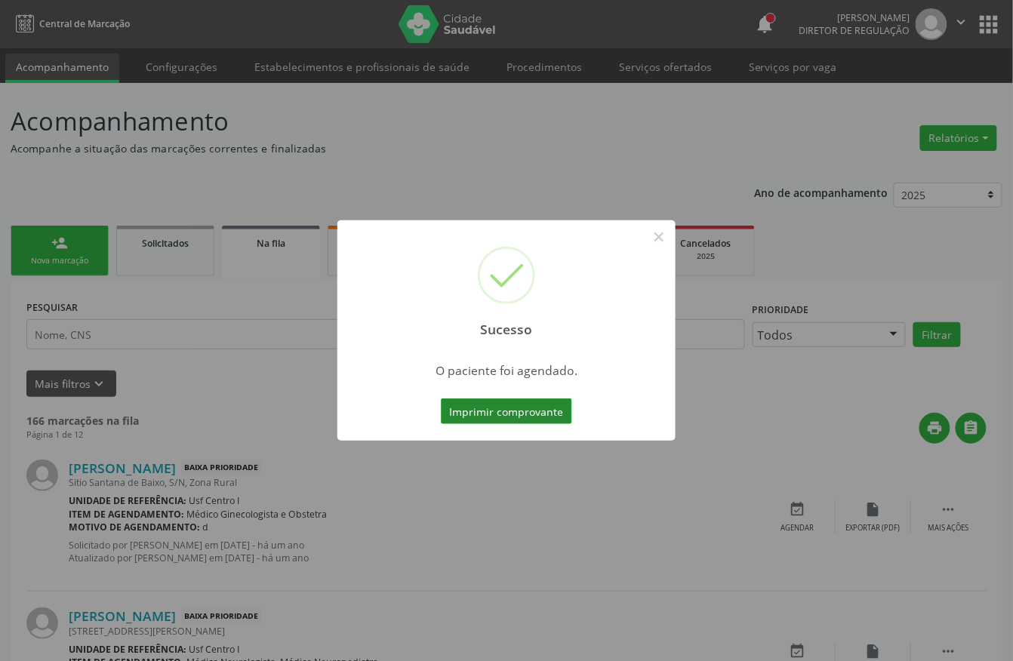
click at [511, 408] on button "Imprimir comprovante" at bounding box center [506, 412] width 131 height 26
